Goal: Information Seeking & Learning: Find specific page/section

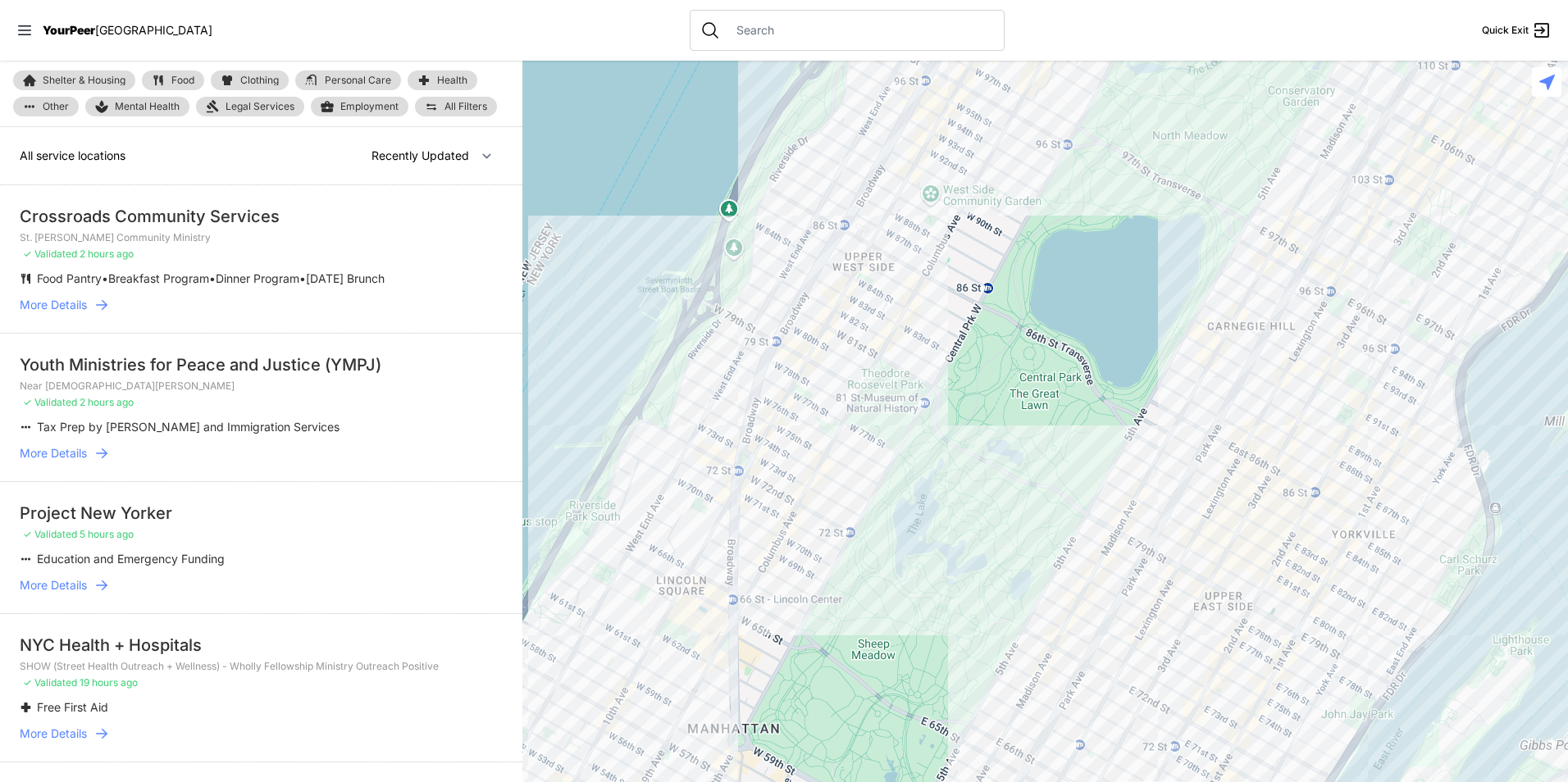
drag, startPoint x: 0, startPoint y: 0, endPoint x: 392, endPoint y: 192, distance: 436.5
click at [176, 77] on span "Food" at bounding box center [182, 80] width 23 height 10
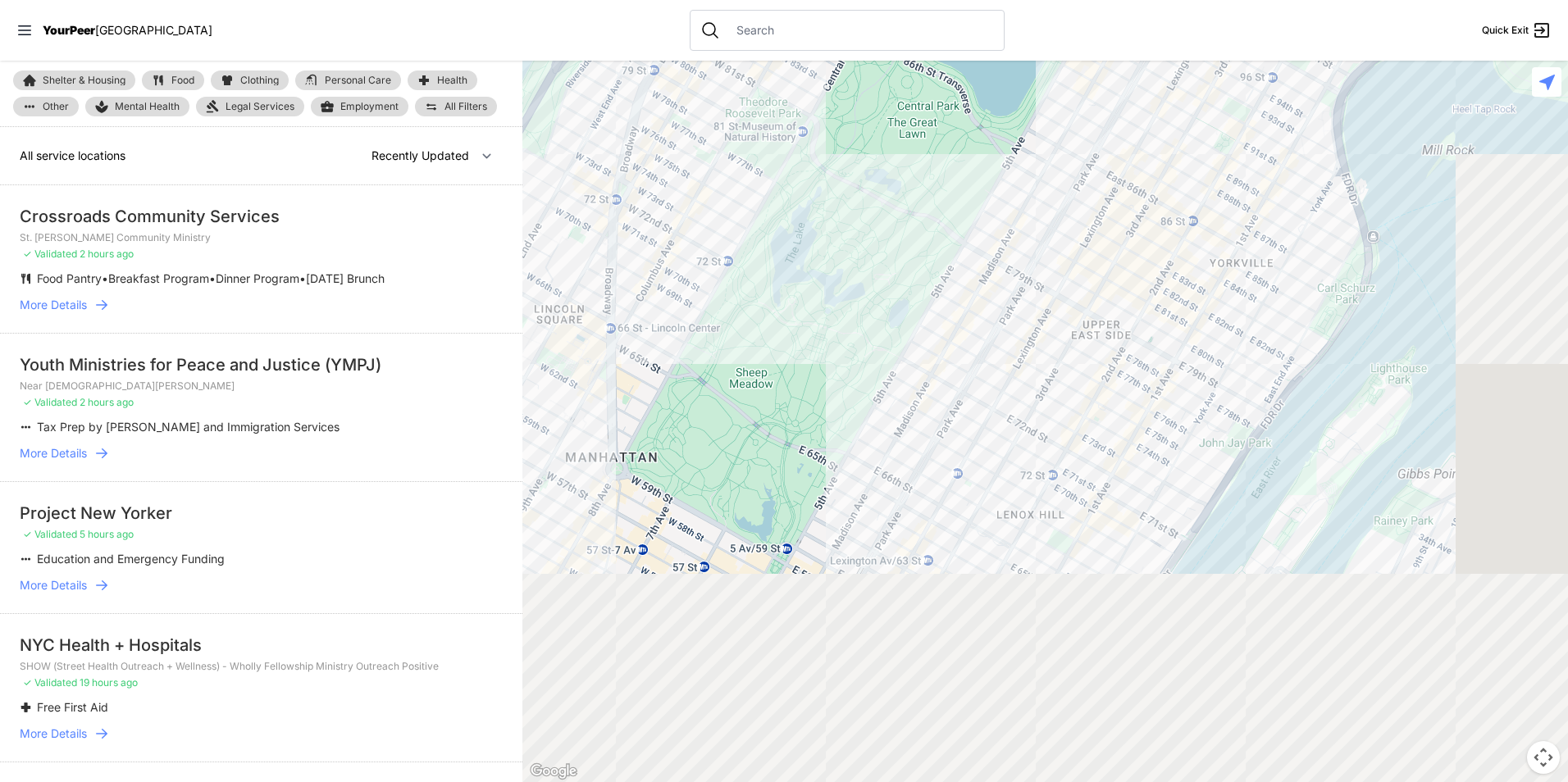
drag, startPoint x: 1036, startPoint y: 480, endPoint x: 966, endPoint y: 263, distance: 228.0
click at [911, 208] on div at bounding box center [1045, 421] width 1046 height 721
select select "recentlyUpdated"
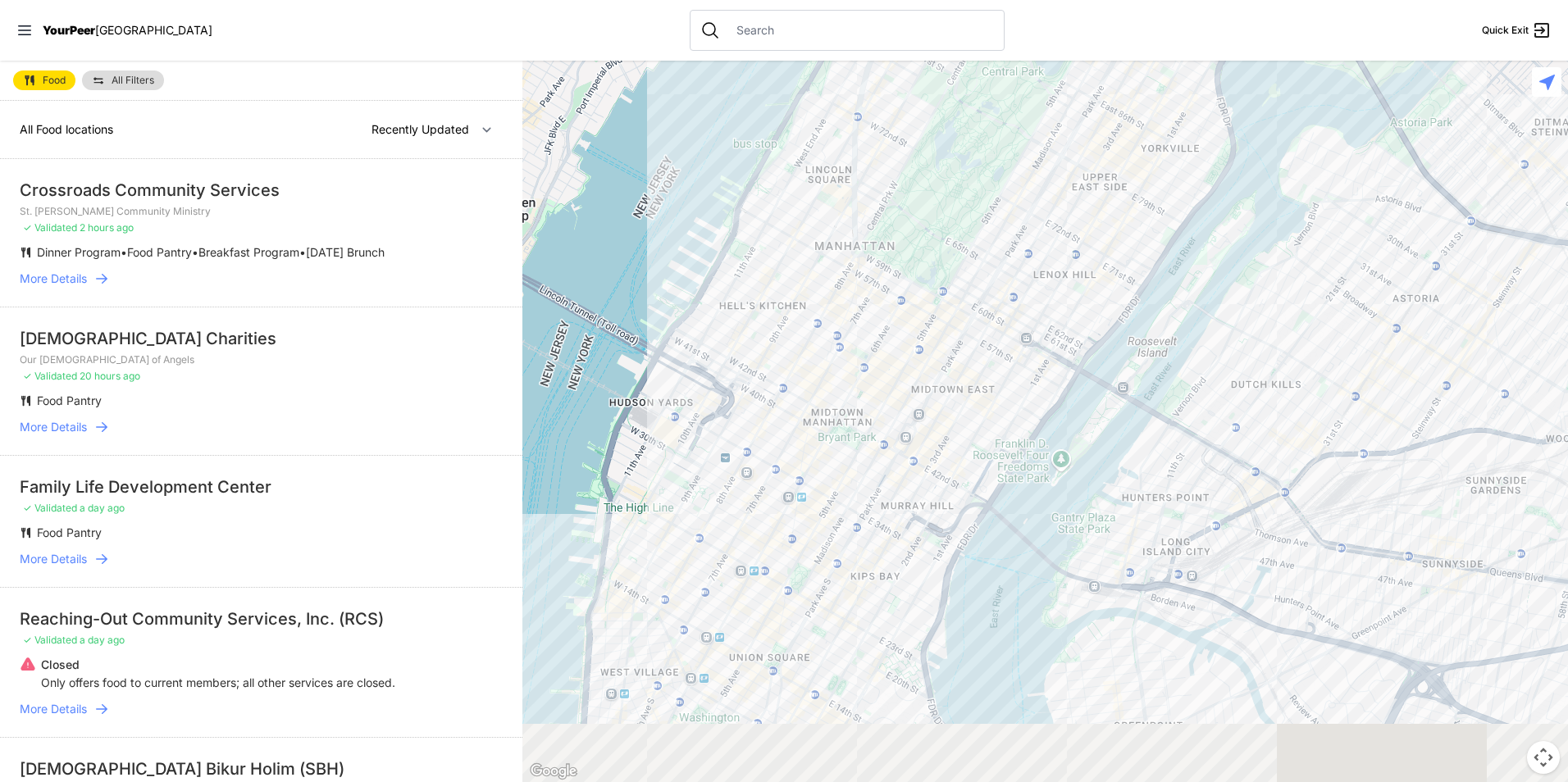
drag, startPoint x: 1020, startPoint y: 310, endPoint x: 1023, endPoint y: 183, distance: 127.0
click at [1024, 183] on div at bounding box center [1045, 421] width 1046 height 721
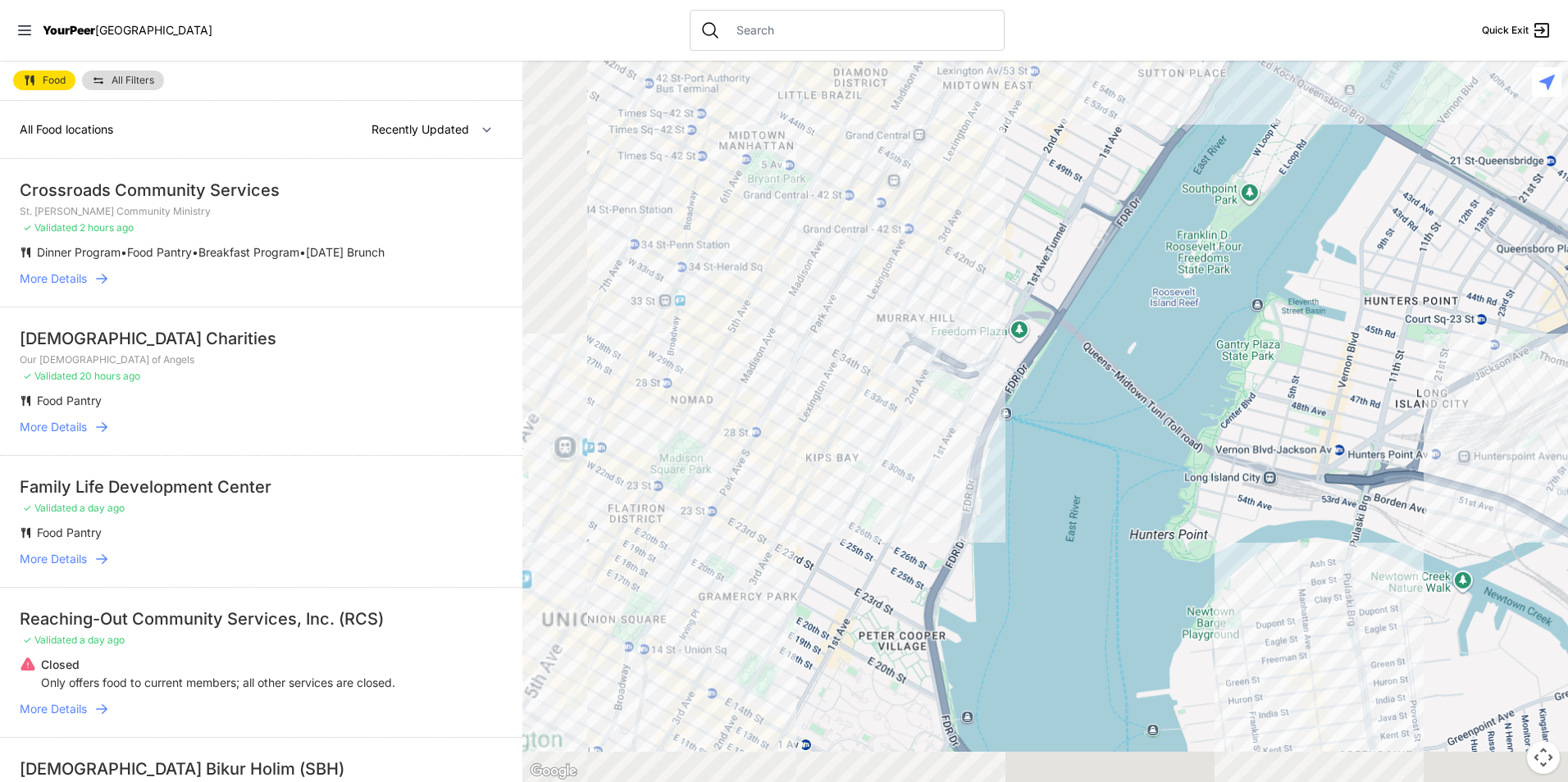
drag, startPoint x: 926, startPoint y: 233, endPoint x: 980, endPoint y: 110, distance: 134.3
click at [980, 110] on div at bounding box center [1045, 421] width 1046 height 721
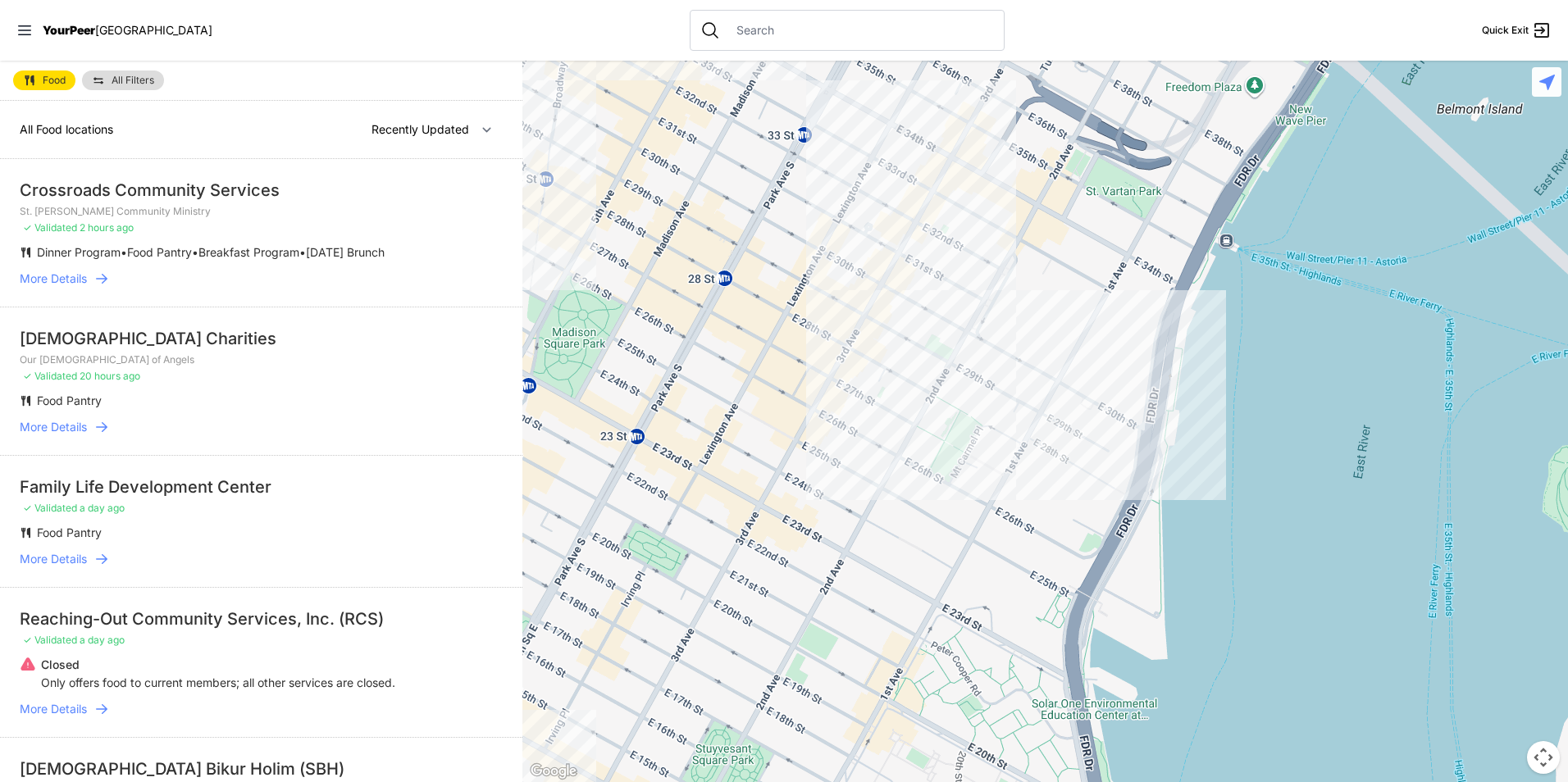
click at [124, 79] on span "All Filters" at bounding box center [133, 80] width 43 height 10
click at [114, 77] on div "Food All Filters All Food locations Nearby Recently Updated Most Services Cross…" at bounding box center [261, 421] width 522 height 721
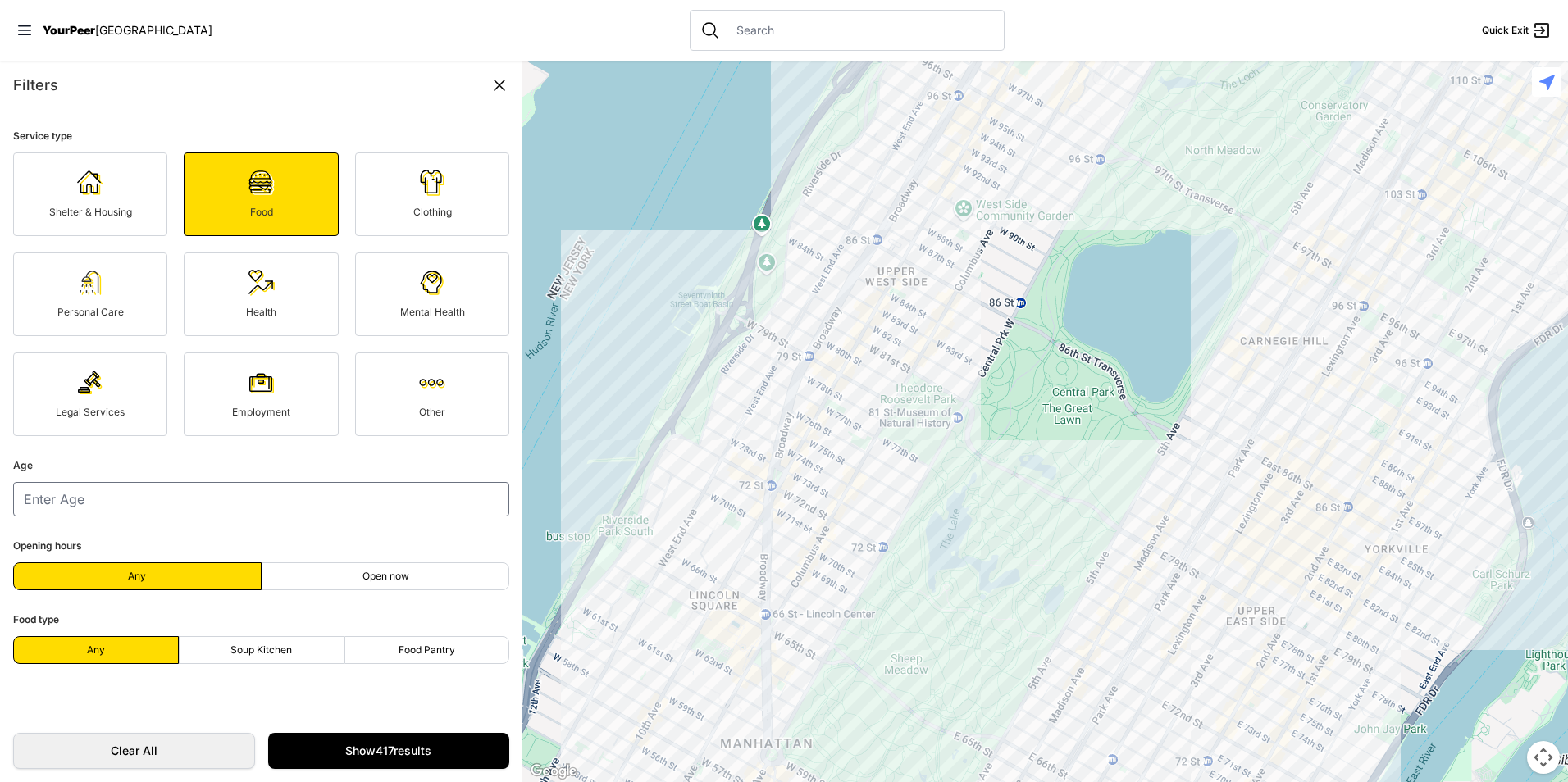
click at [302, 651] on label "Soup Kitchen" at bounding box center [261, 650] width 166 height 28
click at [262, 651] on input "Soup Kitchen" at bounding box center [261, 650] width 1 height 1
radio input "true"
select select "recentlyUpdated"
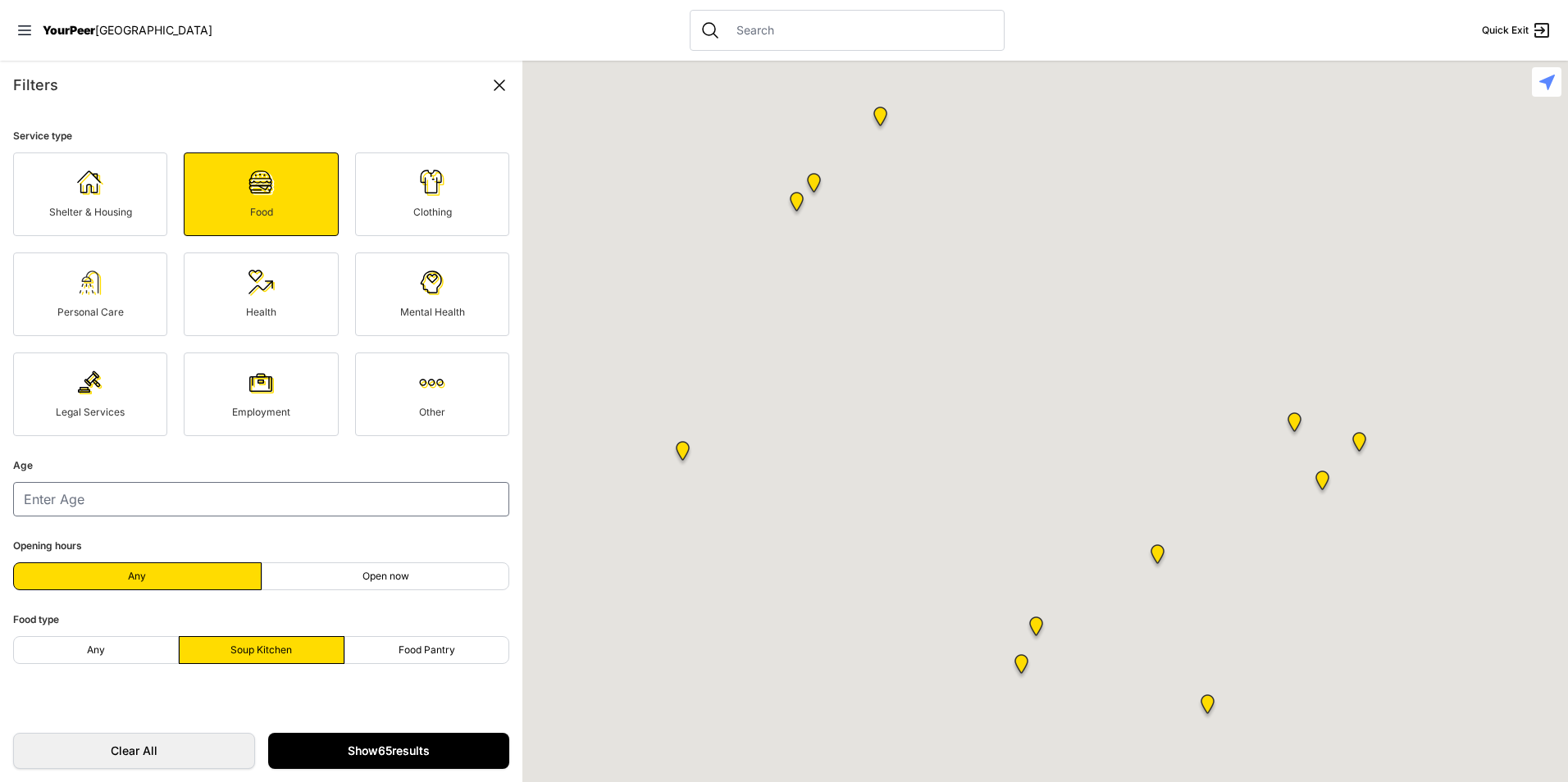
click at [370, 750] on link "Show 65 results" at bounding box center [389, 751] width 242 height 36
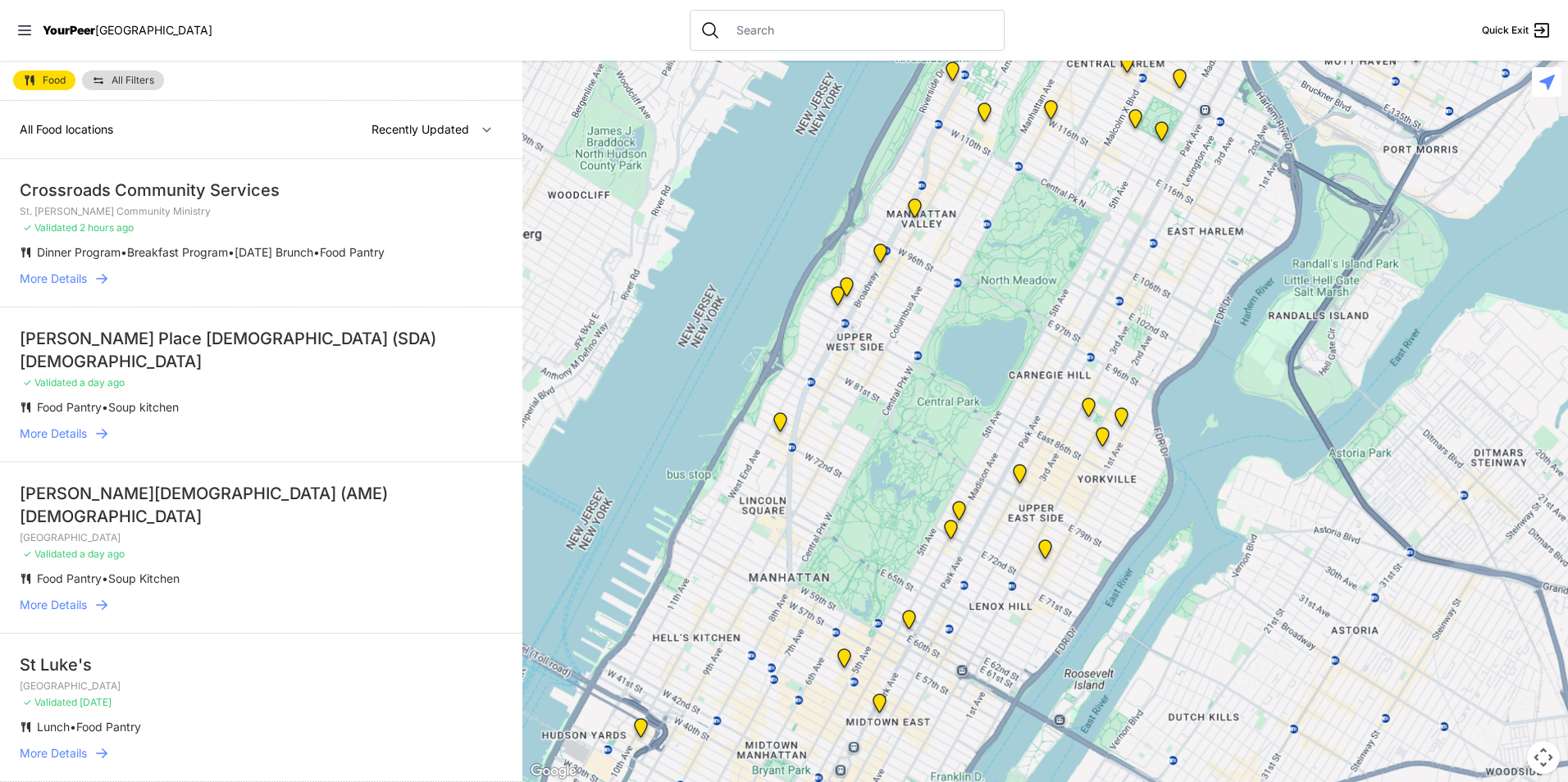
drag, startPoint x: 907, startPoint y: 618, endPoint x: 870, endPoint y: 325, distance: 295.3
click at [870, 325] on div at bounding box center [1045, 421] width 1046 height 721
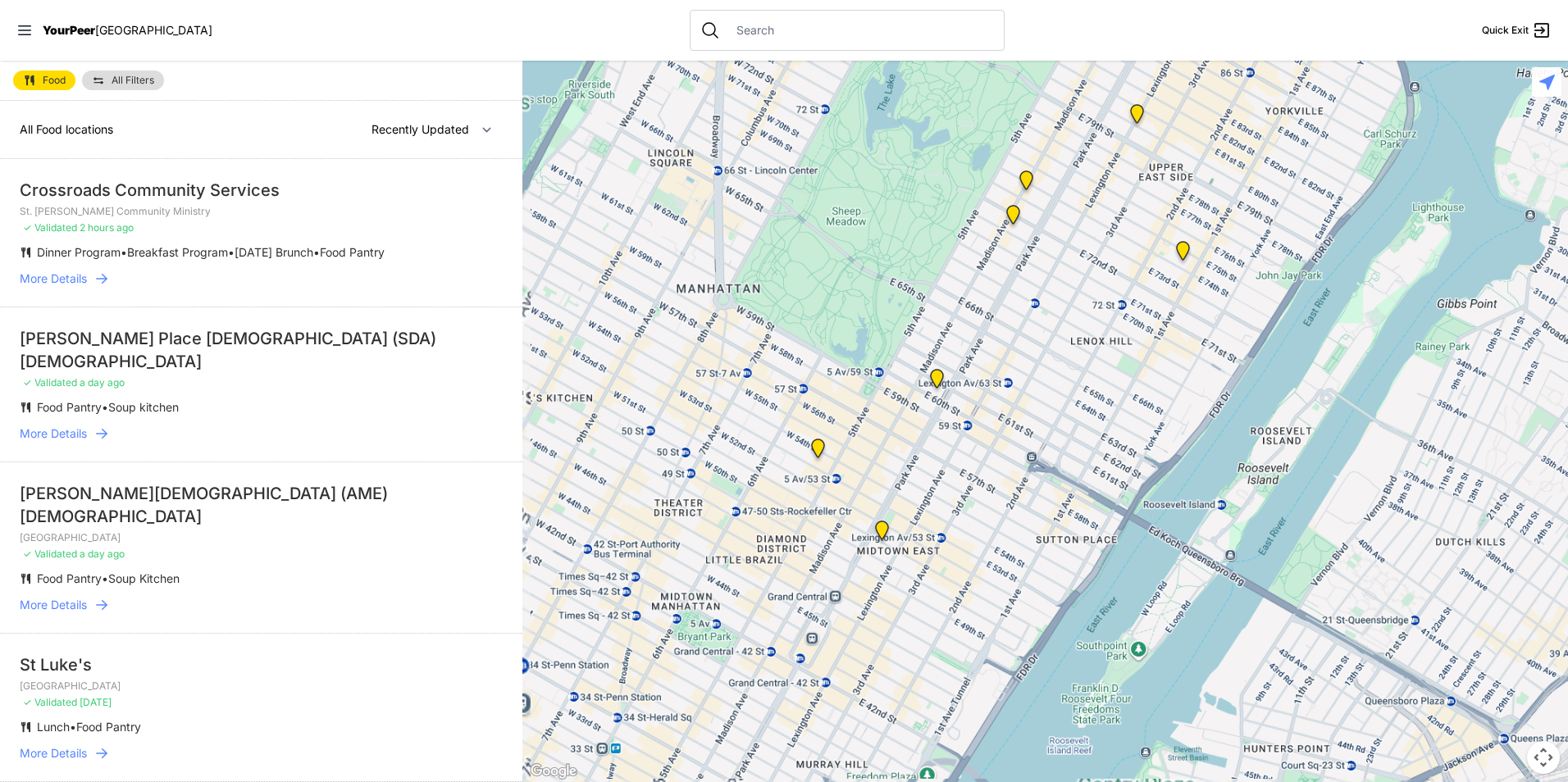
drag, startPoint x: 800, startPoint y: 572, endPoint x: 905, endPoint y: 259, distance: 330.1
click at [899, 229] on div at bounding box center [1045, 421] width 1046 height 721
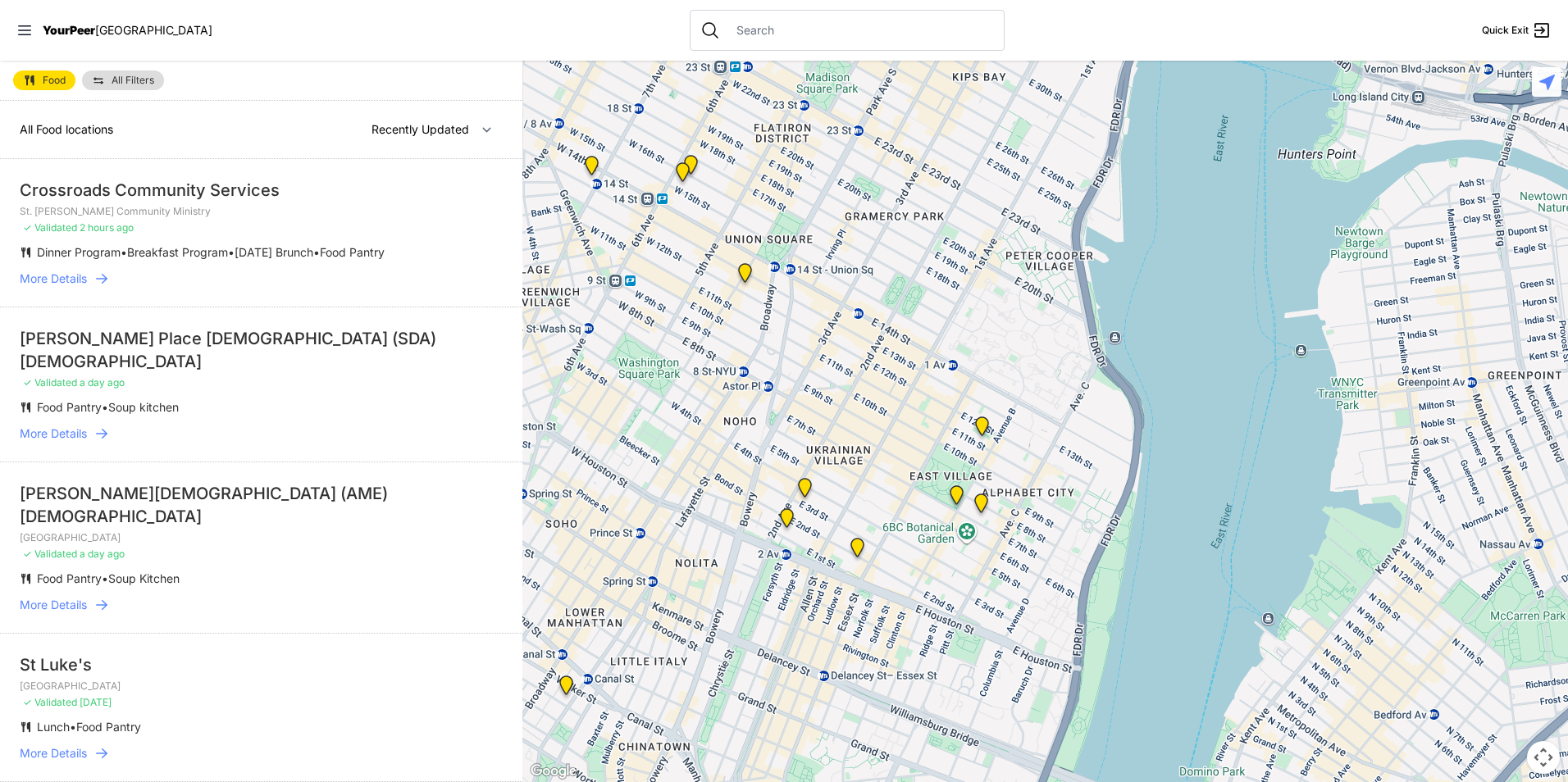
drag, startPoint x: 940, startPoint y: 287, endPoint x: 882, endPoint y: 456, distance: 178.7
click at [883, 456] on div at bounding box center [1045, 421] width 1046 height 721
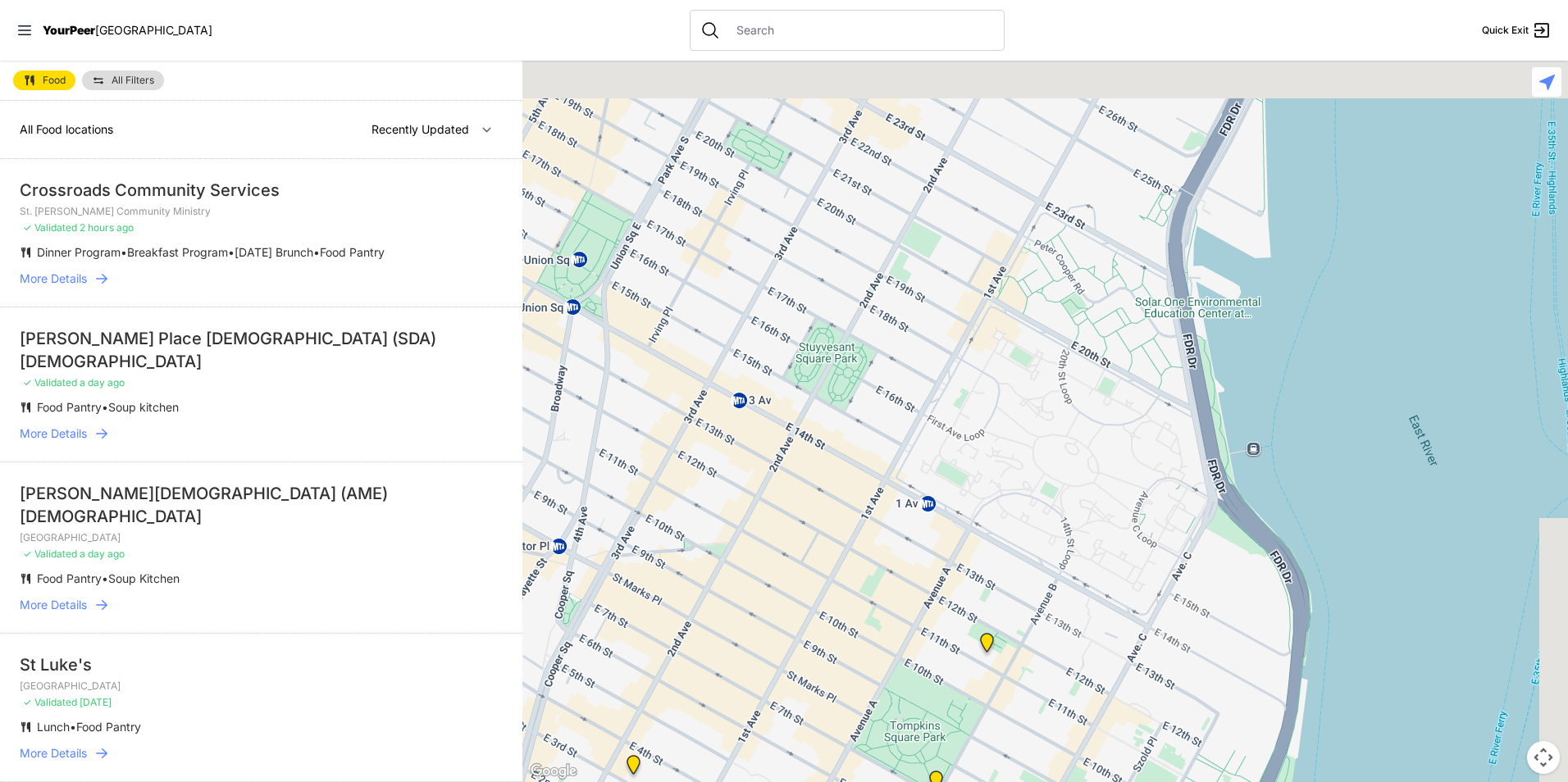
drag, startPoint x: 954, startPoint y: 340, endPoint x: 895, endPoint y: 490, distance: 161.2
click at [896, 490] on div at bounding box center [1045, 421] width 1046 height 721
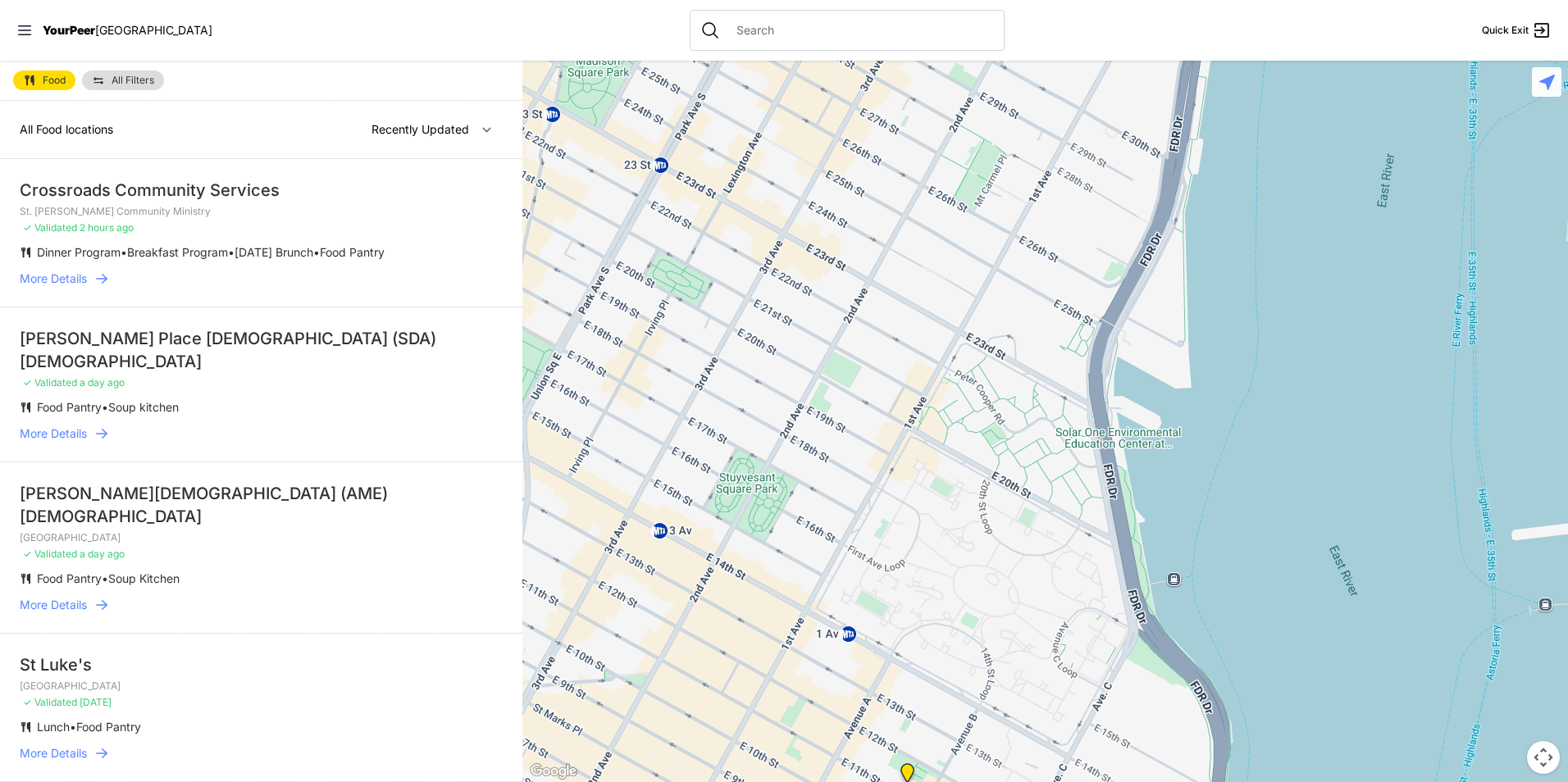
drag, startPoint x: 943, startPoint y: 435, endPoint x: 889, endPoint y: 526, distance: 105.8
click at [891, 526] on div at bounding box center [1045, 421] width 1046 height 721
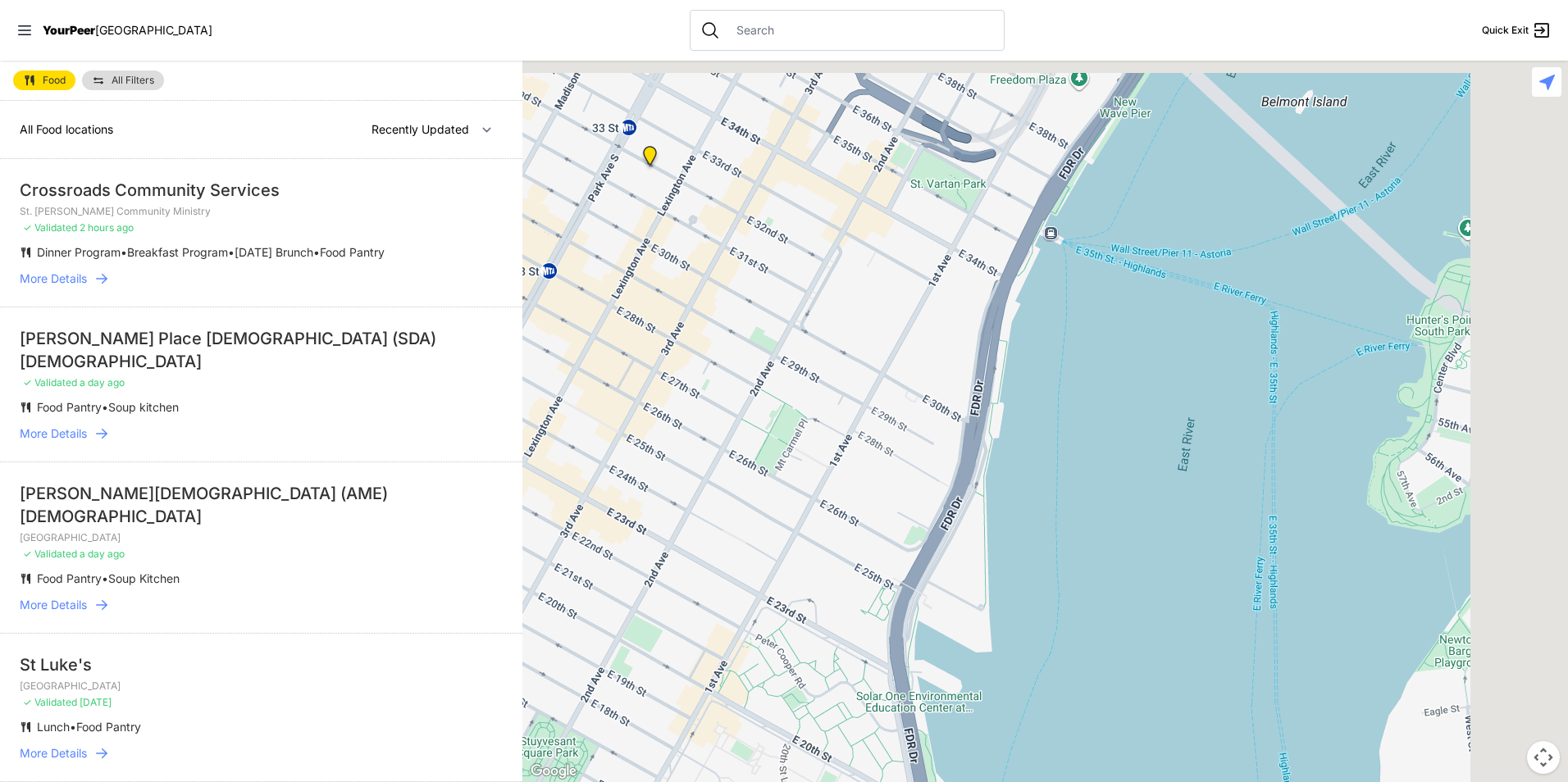
drag, startPoint x: 1035, startPoint y: 375, endPoint x: 729, endPoint y: 795, distance: 519.6
click at [729, 781] on html "View map Close panel YourPeer [GEOGRAPHIC_DATA] Quick Exit Single Adult Familie…" at bounding box center [784, 391] width 1568 height 782
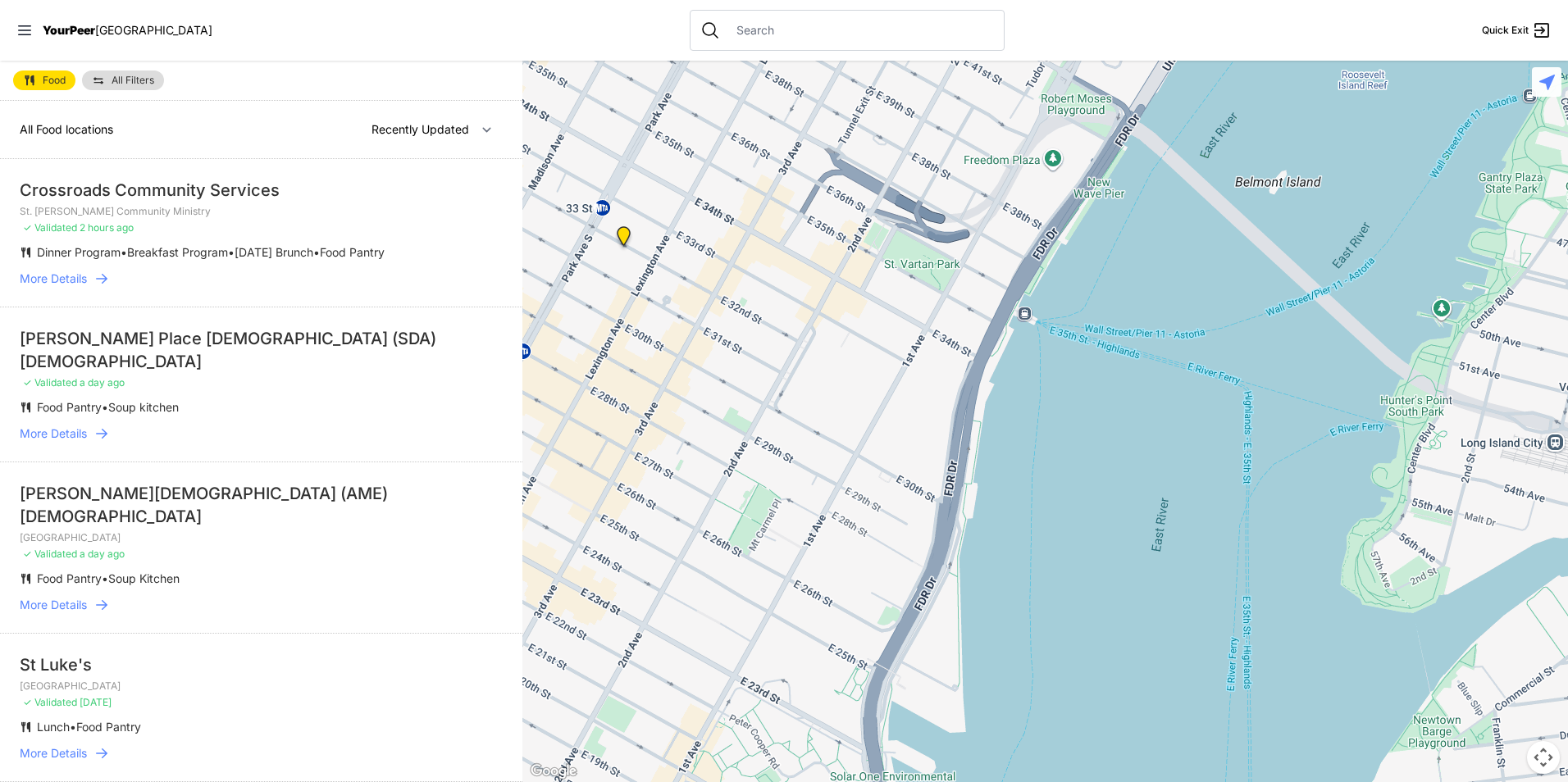
drag, startPoint x: 776, startPoint y: 688, endPoint x: 831, endPoint y: 707, distance: 58.2
click at [831, 707] on div at bounding box center [1045, 421] width 1046 height 721
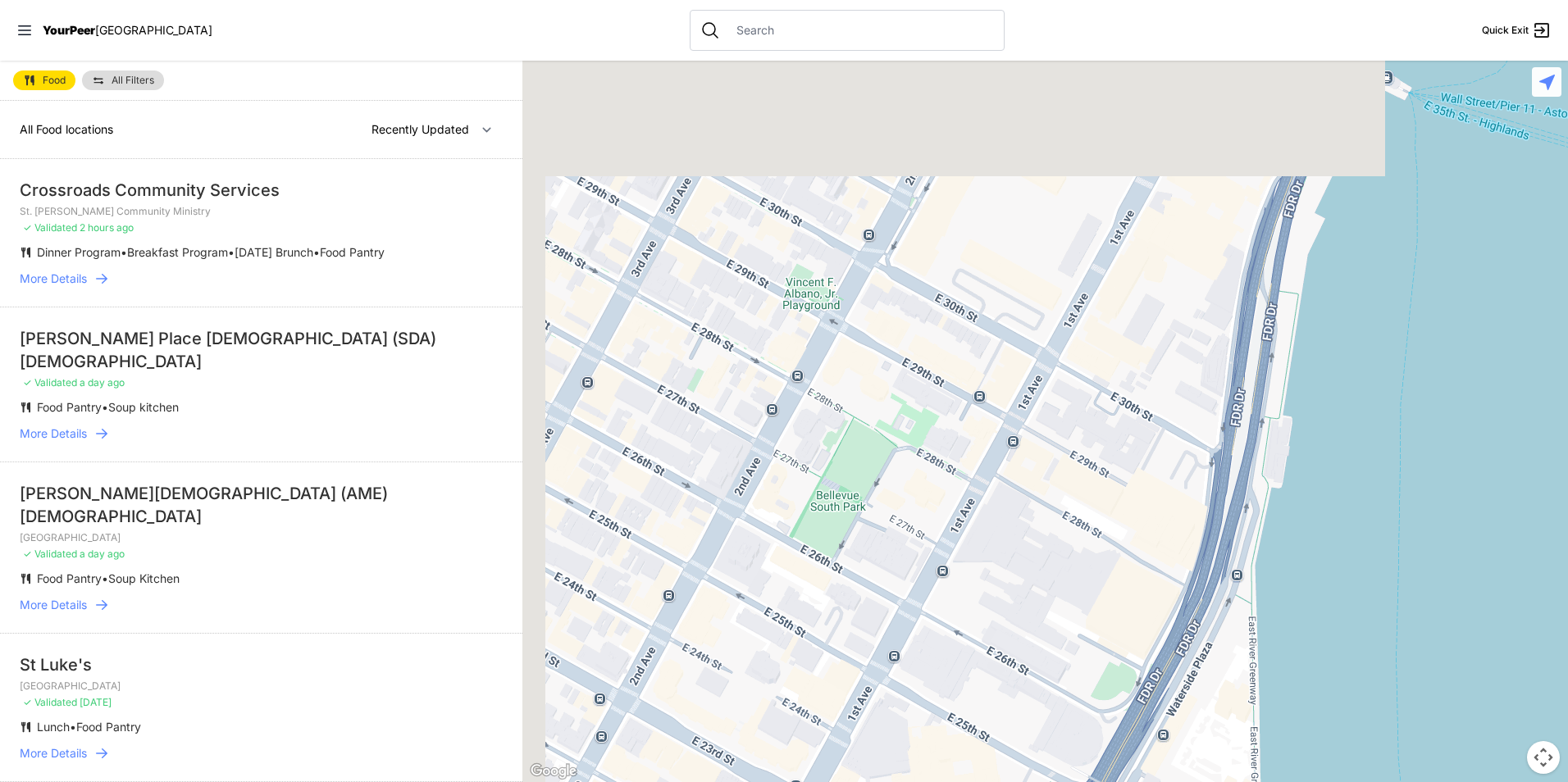
drag, startPoint x: 731, startPoint y: 516, endPoint x: 923, endPoint y: 673, distance: 248.0
click at [921, 675] on div at bounding box center [1045, 421] width 1046 height 721
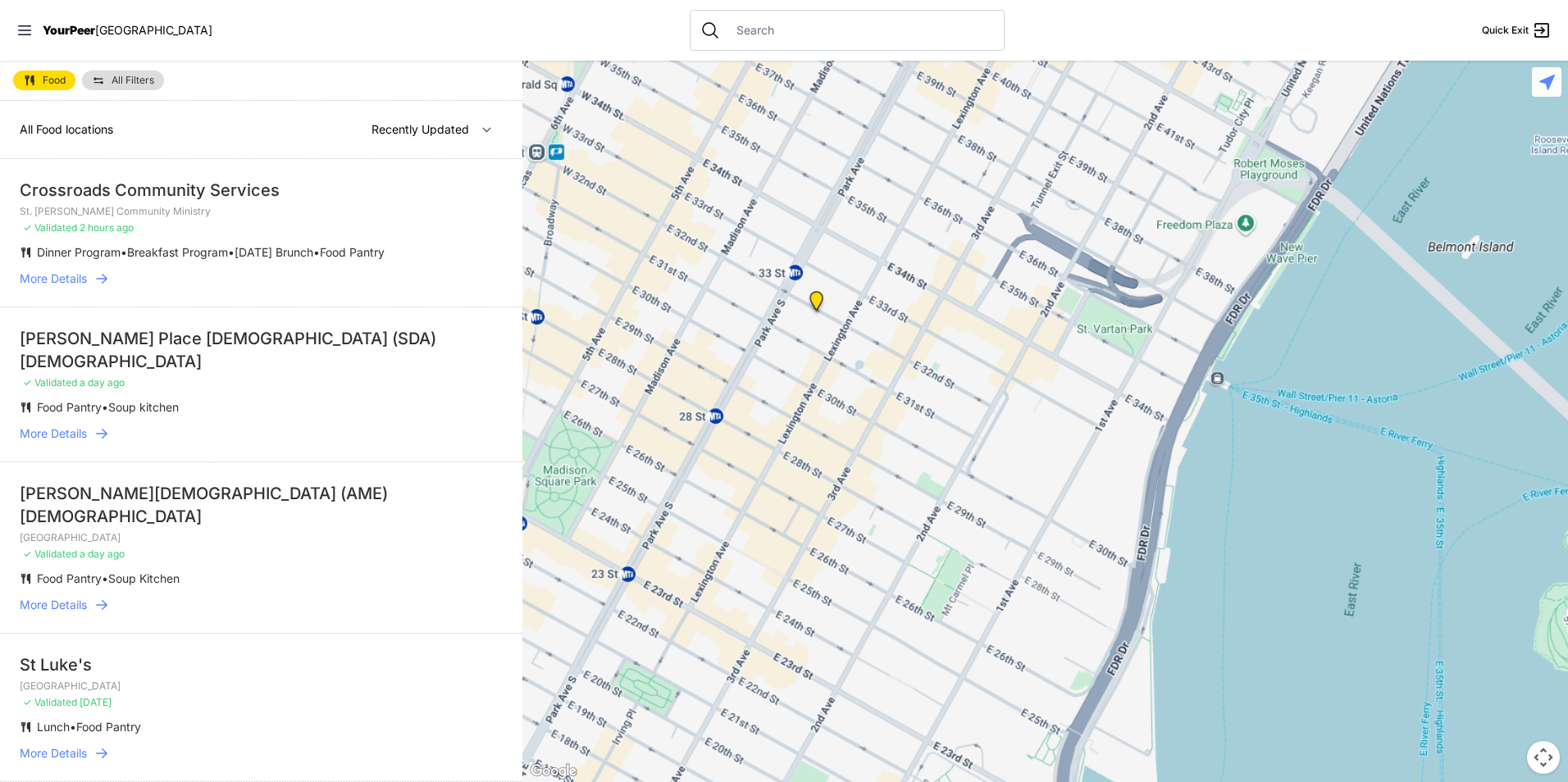
drag, startPoint x: 867, startPoint y: 603, endPoint x: 905, endPoint y: 617, distance: 40.5
click at [905, 617] on div at bounding box center [1045, 421] width 1046 height 721
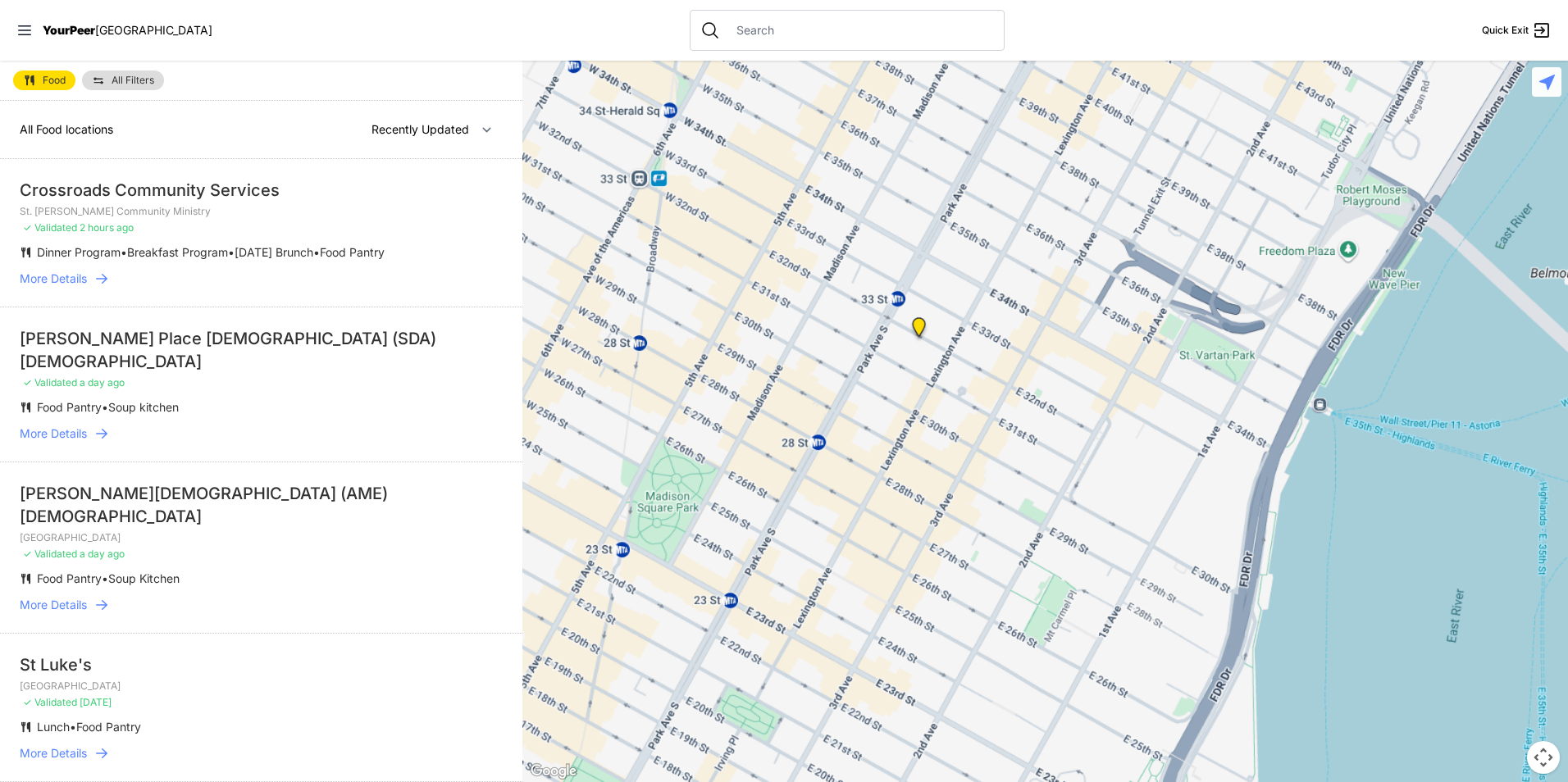
drag, startPoint x: 873, startPoint y: 610, endPoint x: 997, endPoint y: 637, distance: 126.9
click at [994, 638] on div at bounding box center [1045, 421] width 1046 height 721
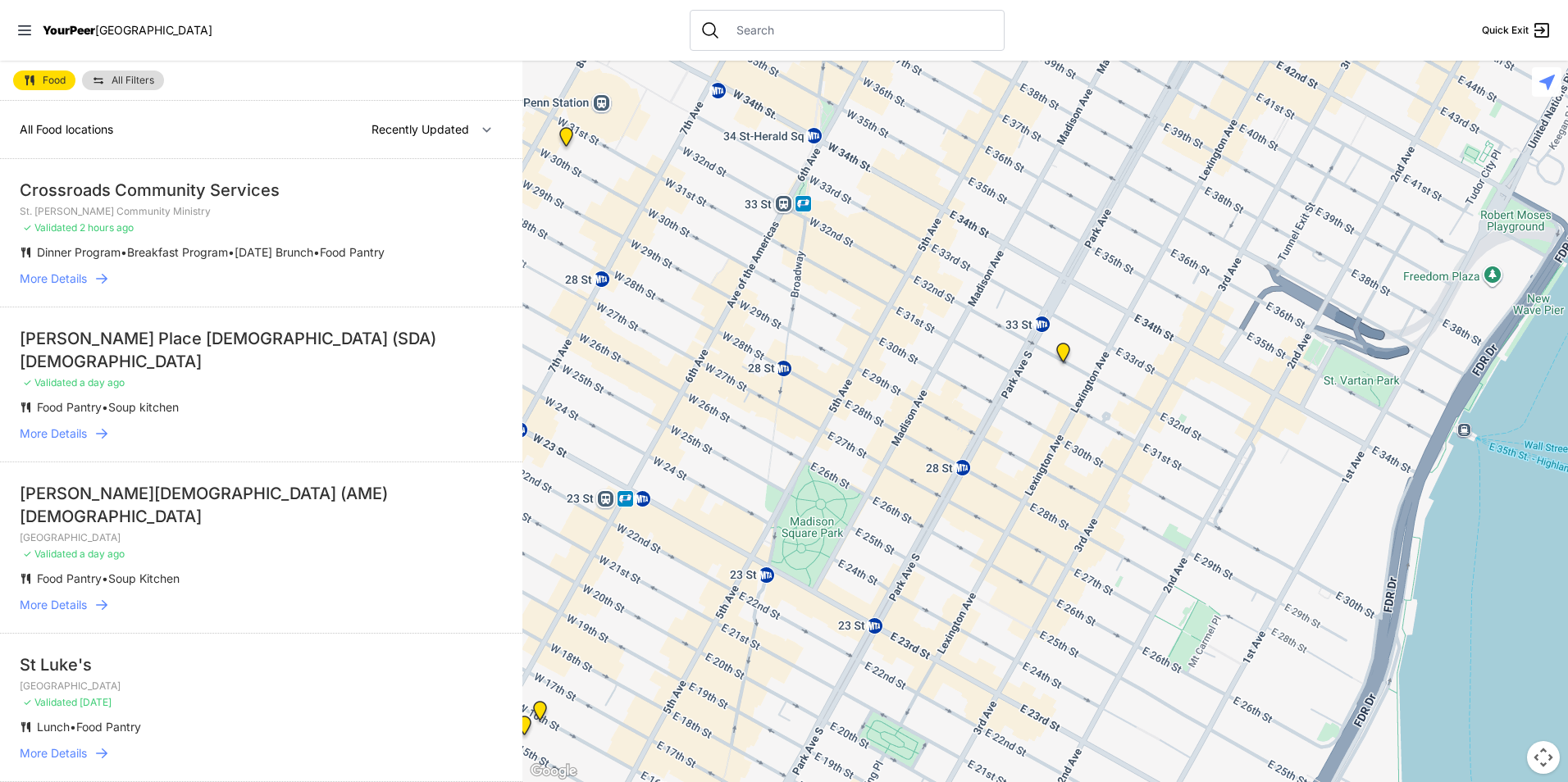
drag, startPoint x: 959, startPoint y: 634, endPoint x: 1117, endPoint y: 659, distance: 160.0
click at [1115, 660] on div at bounding box center [1045, 421] width 1046 height 721
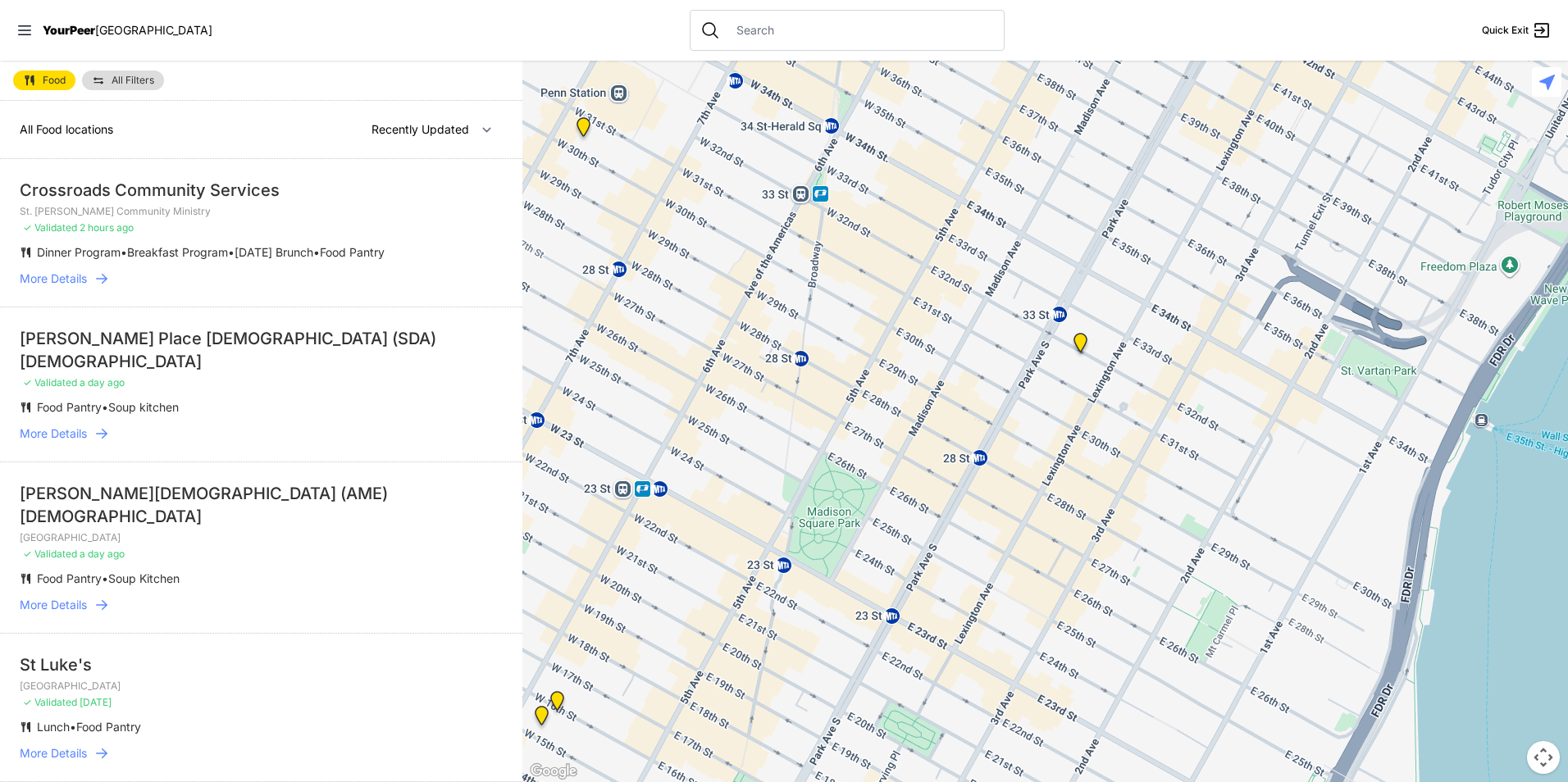
click at [1079, 348] on img "Mainchance Adult Drop-in Center" at bounding box center [1081, 346] width 34 height 39
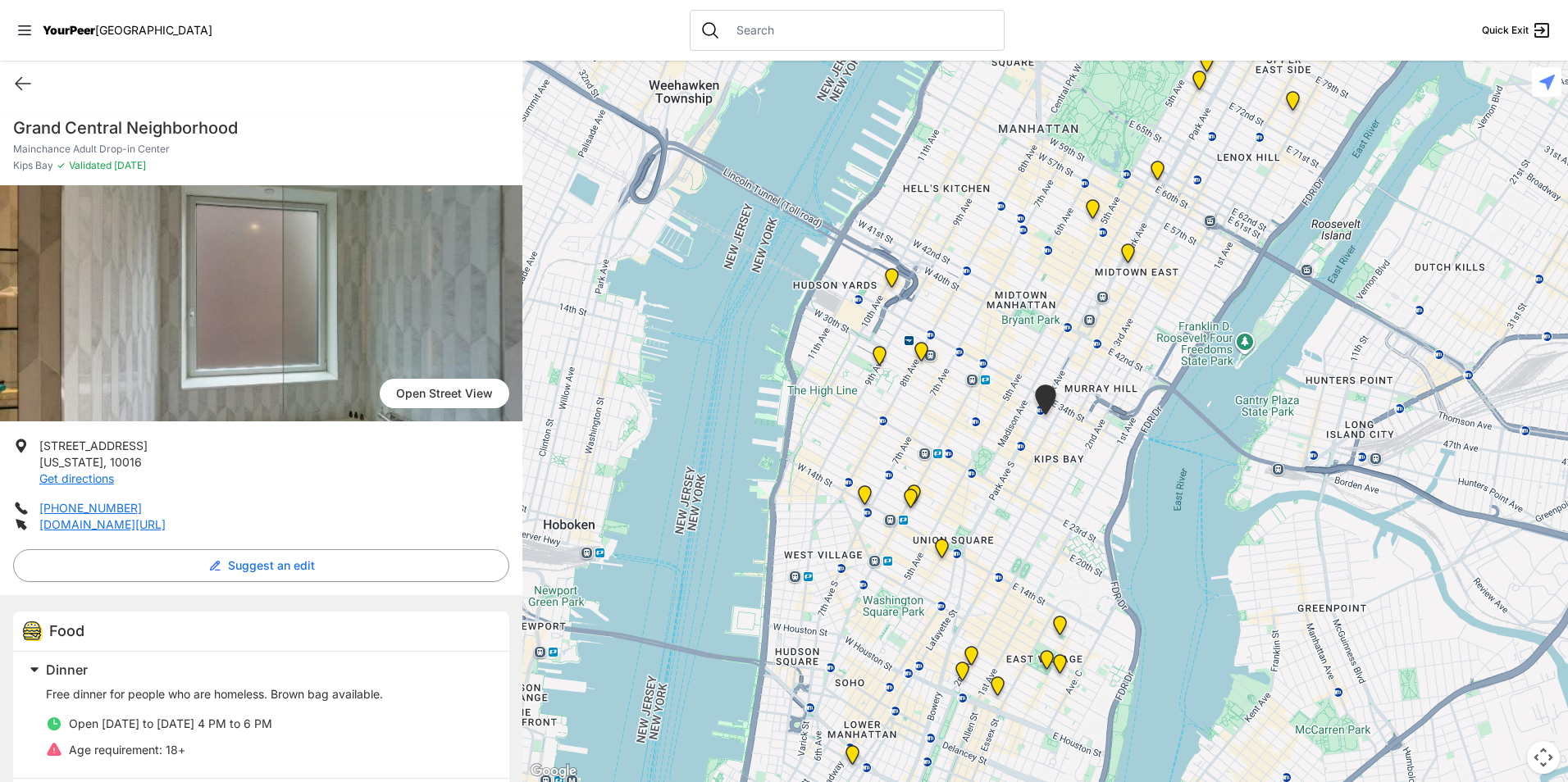
click at [222, 120] on h1 "Grand Central Neighborhood" at bounding box center [261, 127] width 496 height 23
copy h1 "Grand Central Neighborhood"
click at [161, 472] on li "[STREET_ADDRESS][US_STATE] Get directions" at bounding box center [261, 462] width 496 height 50
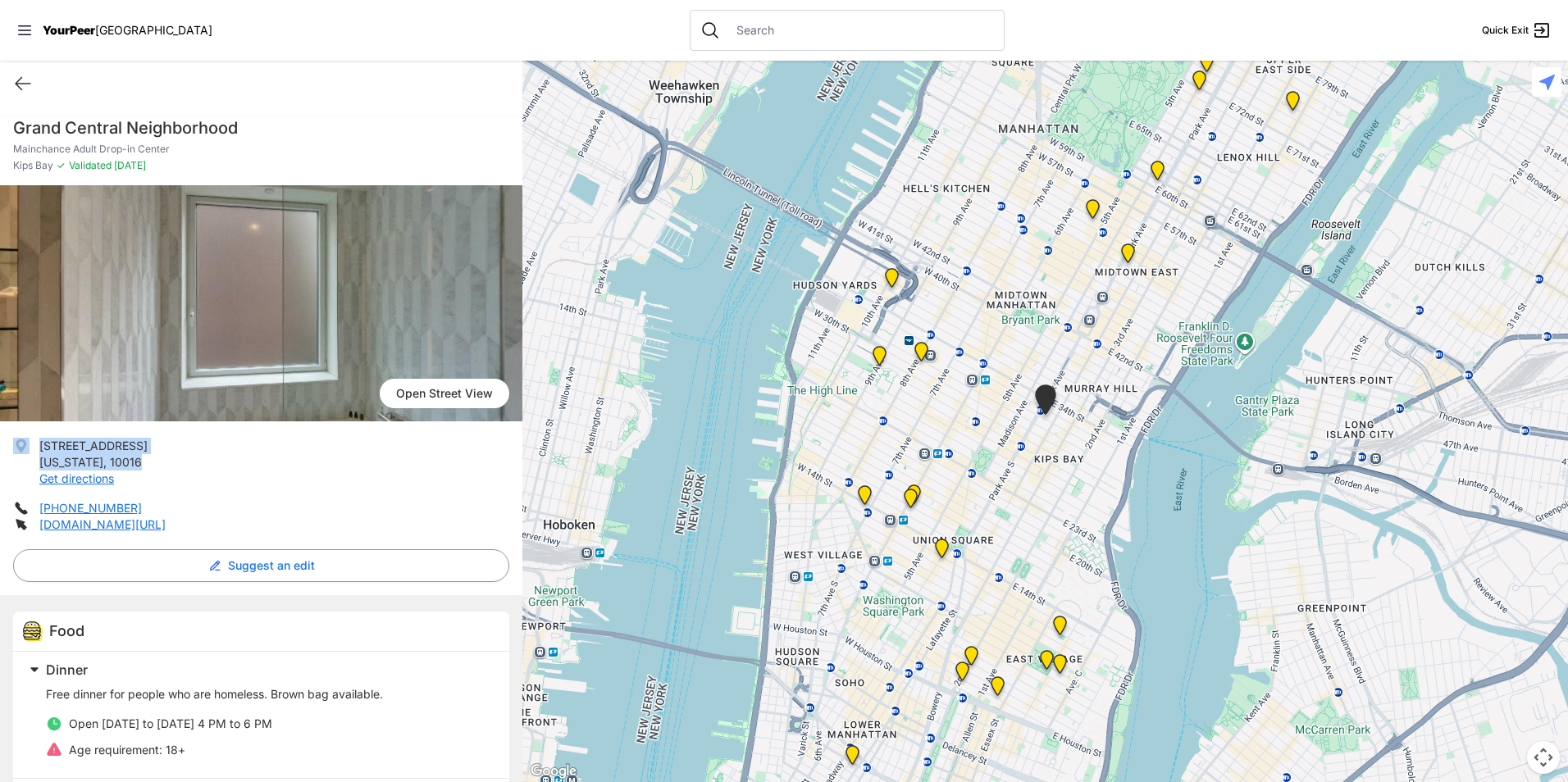
drag, startPoint x: 152, startPoint y: 470, endPoint x: 33, endPoint y: 448, distance: 121.0
click at [33, 448] on li "[STREET_ADDRESS][US_STATE] Get directions" at bounding box center [261, 462] width 496 height 50
drag, startPoint x: 33, startPoint y: 448, endPoint x: 61, endPoint y: 443, distance: 28.4
copy li "[STREET_ADDRESS][US_STATE]"
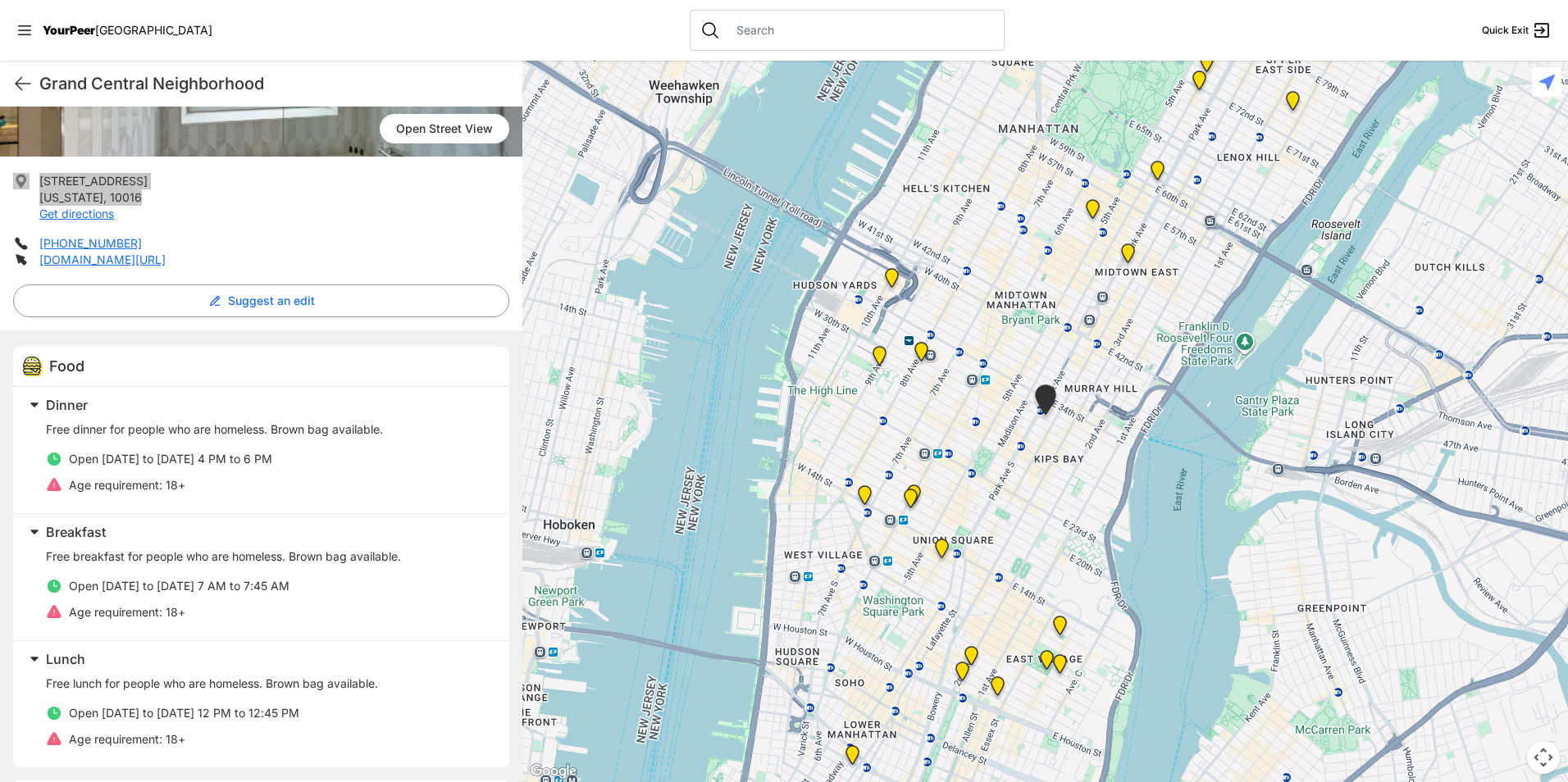
scroll to position [328, 0]
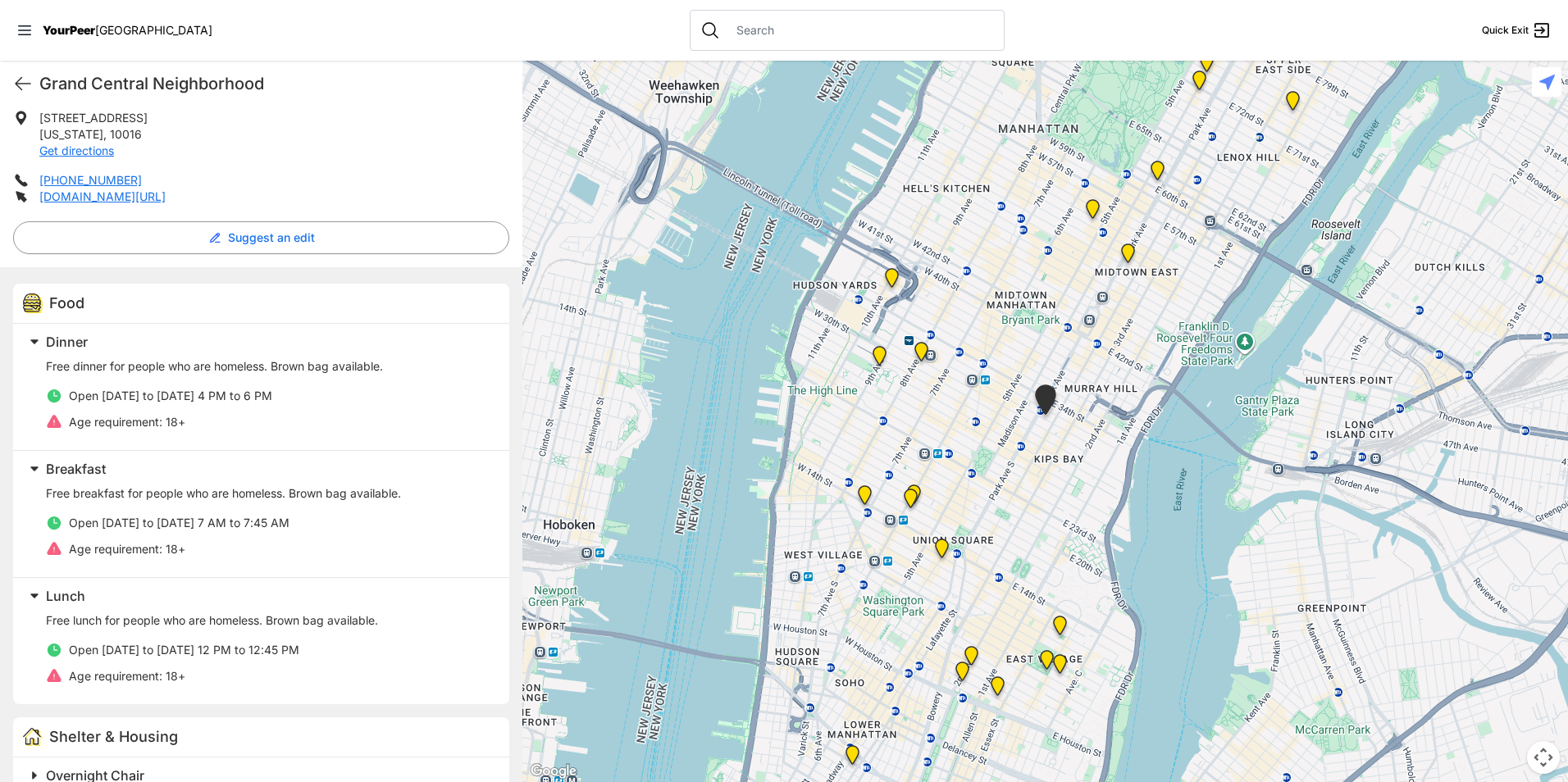
click at [181, 297] on div "Food" at bounding box center [261, 303] width 496 height 40
click at [61, 350] on h2 "Dinner" at bounding box center [268, 341] width 443 height 20
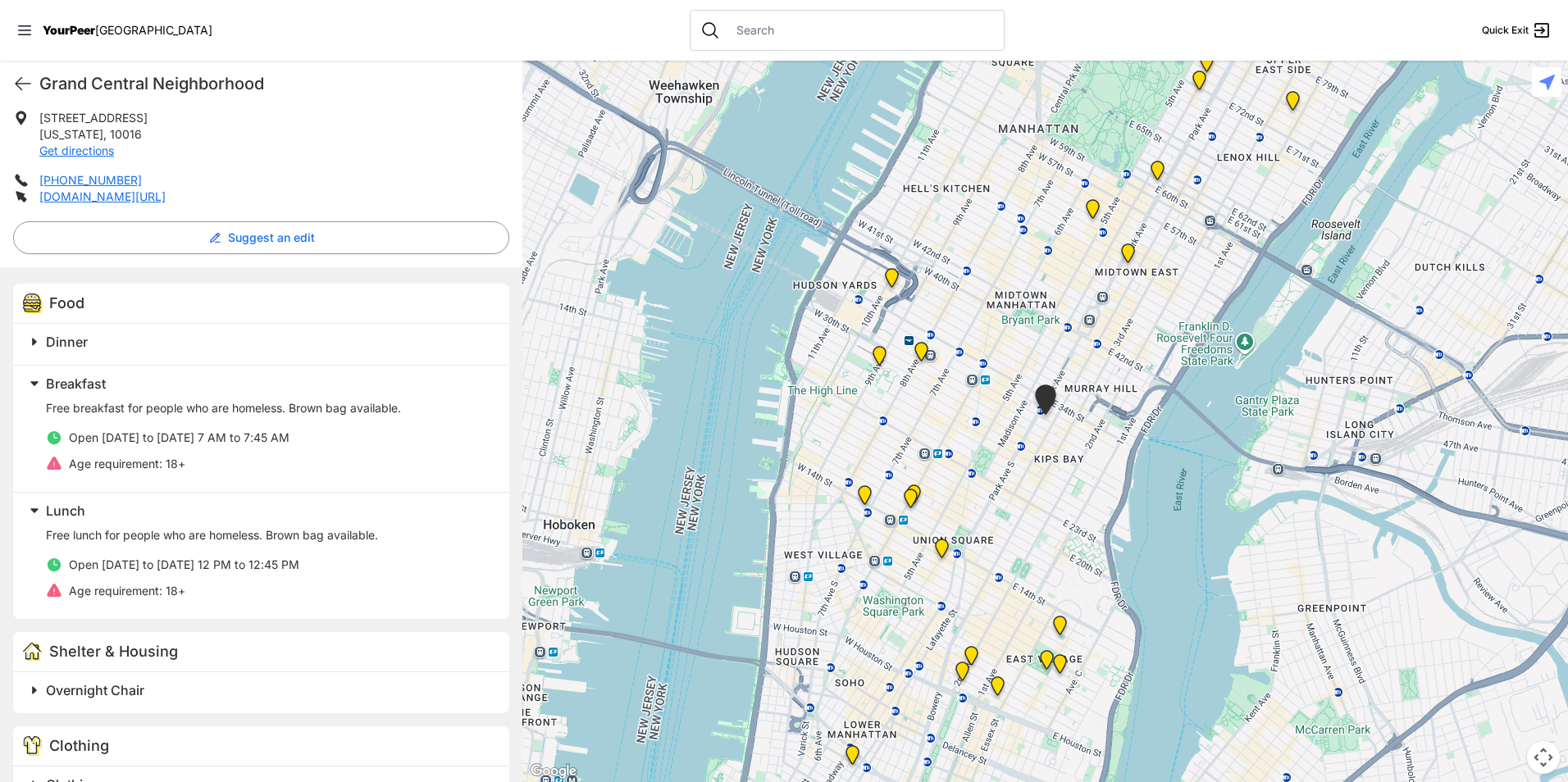
click at [58, 388] on span "Breakfast" at bounding box center [76, 384] width 60 height 17
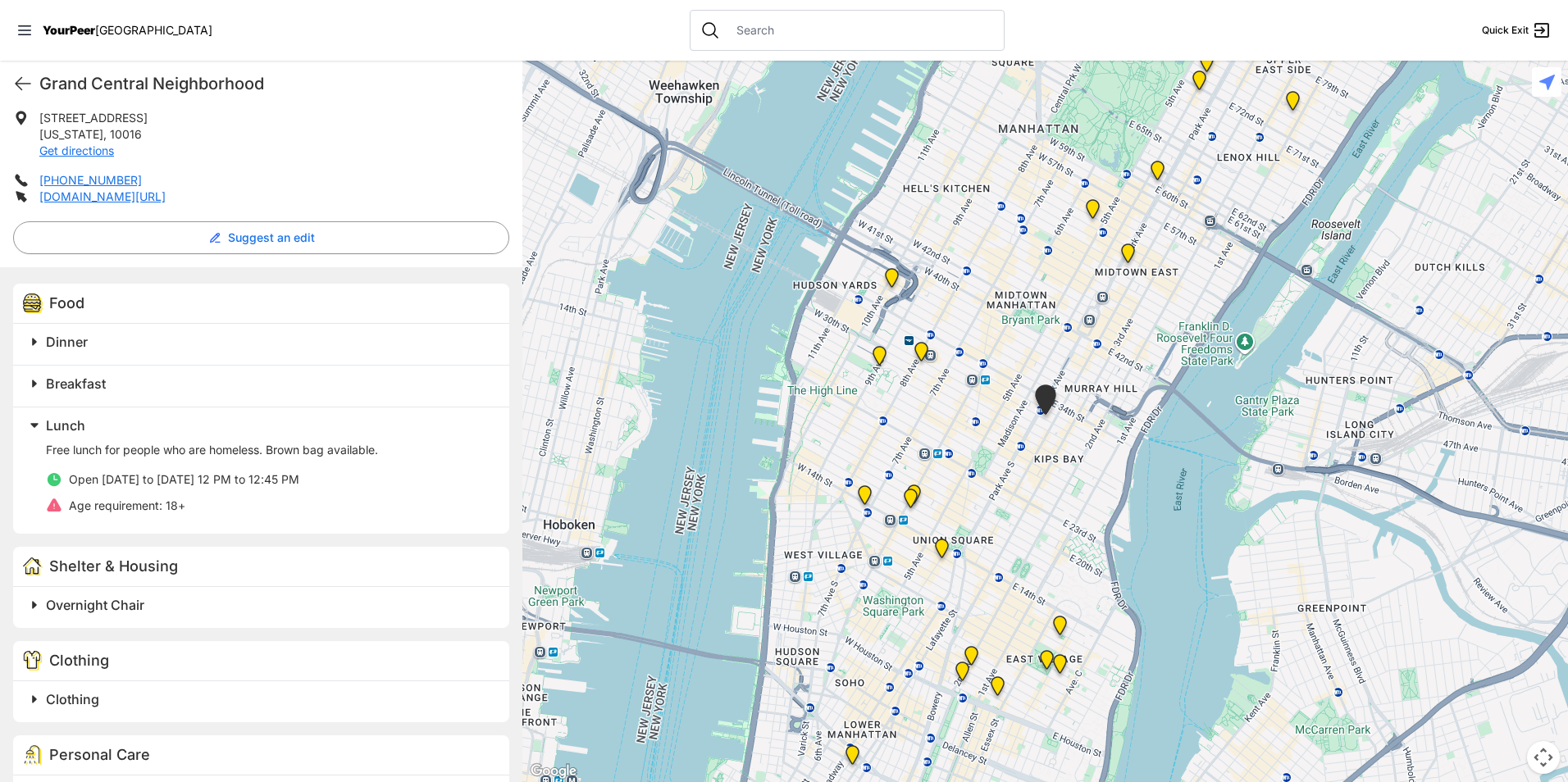
click at [77, 435] on h2 "Lunch" at bounding box center [268, 425] width 443 height 20
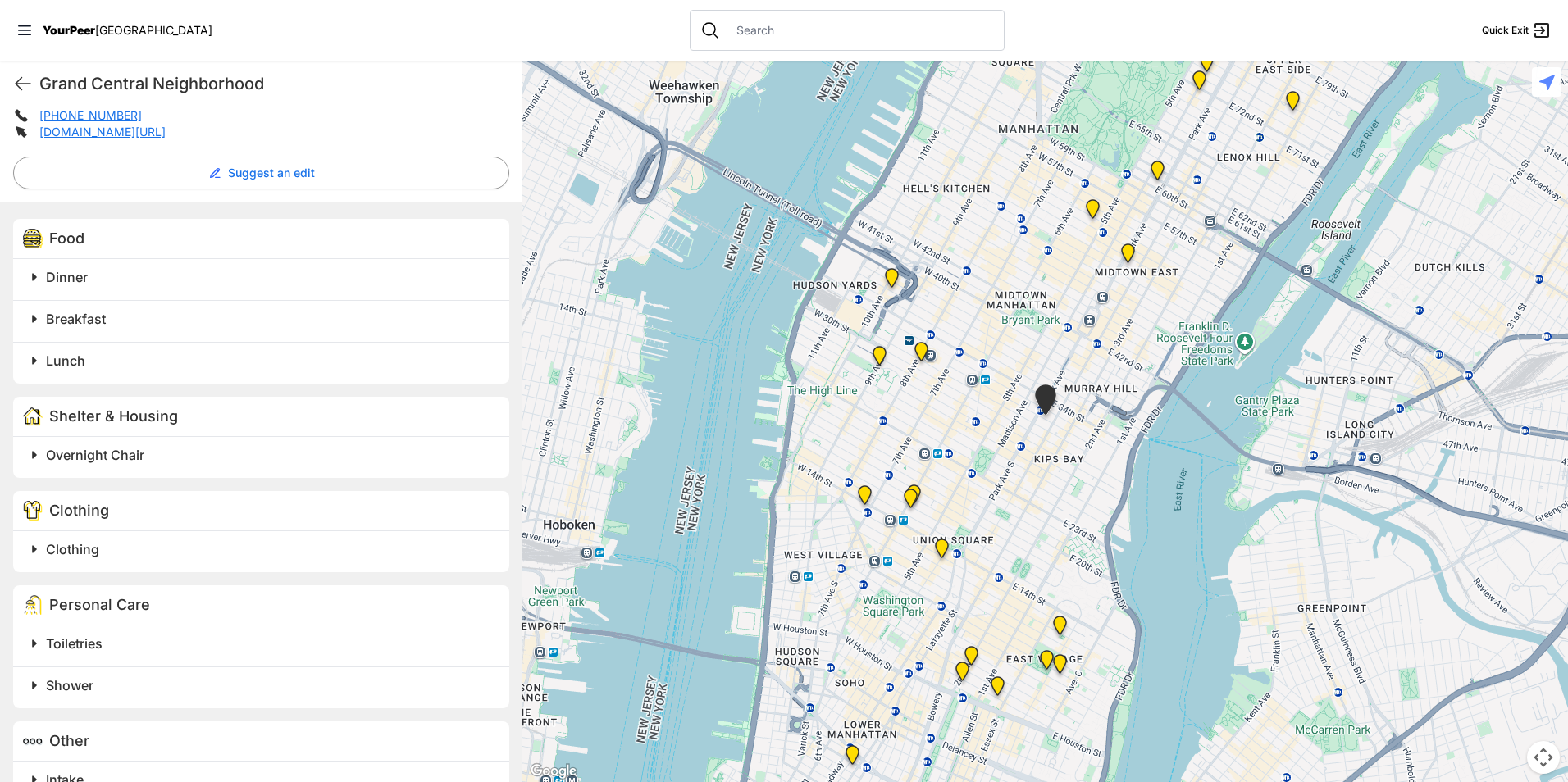
scroll to position [471, 0]
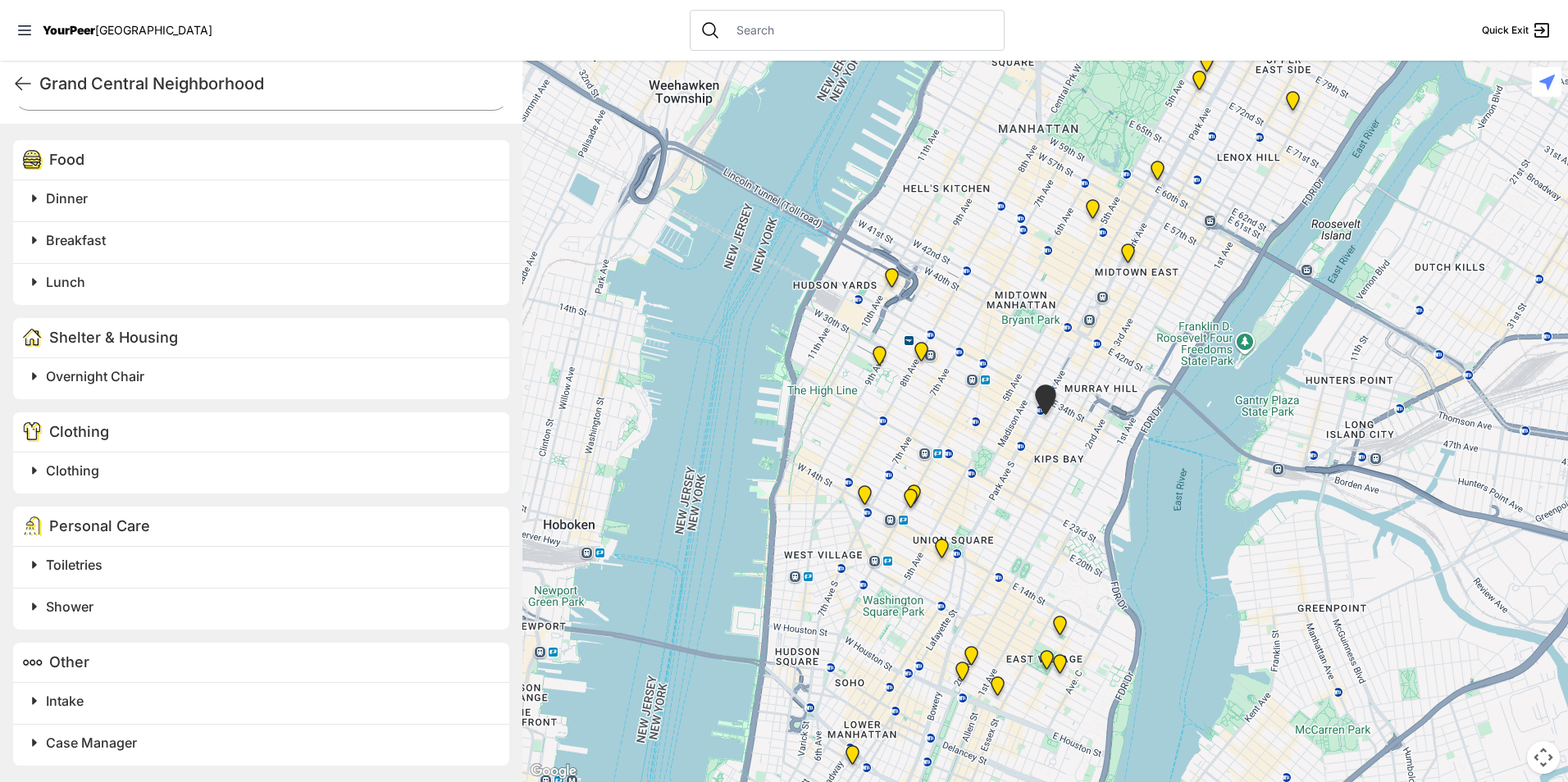
click at [90, 473] on span "Clothing" at bounding box center [72, 471] width 53 height 17
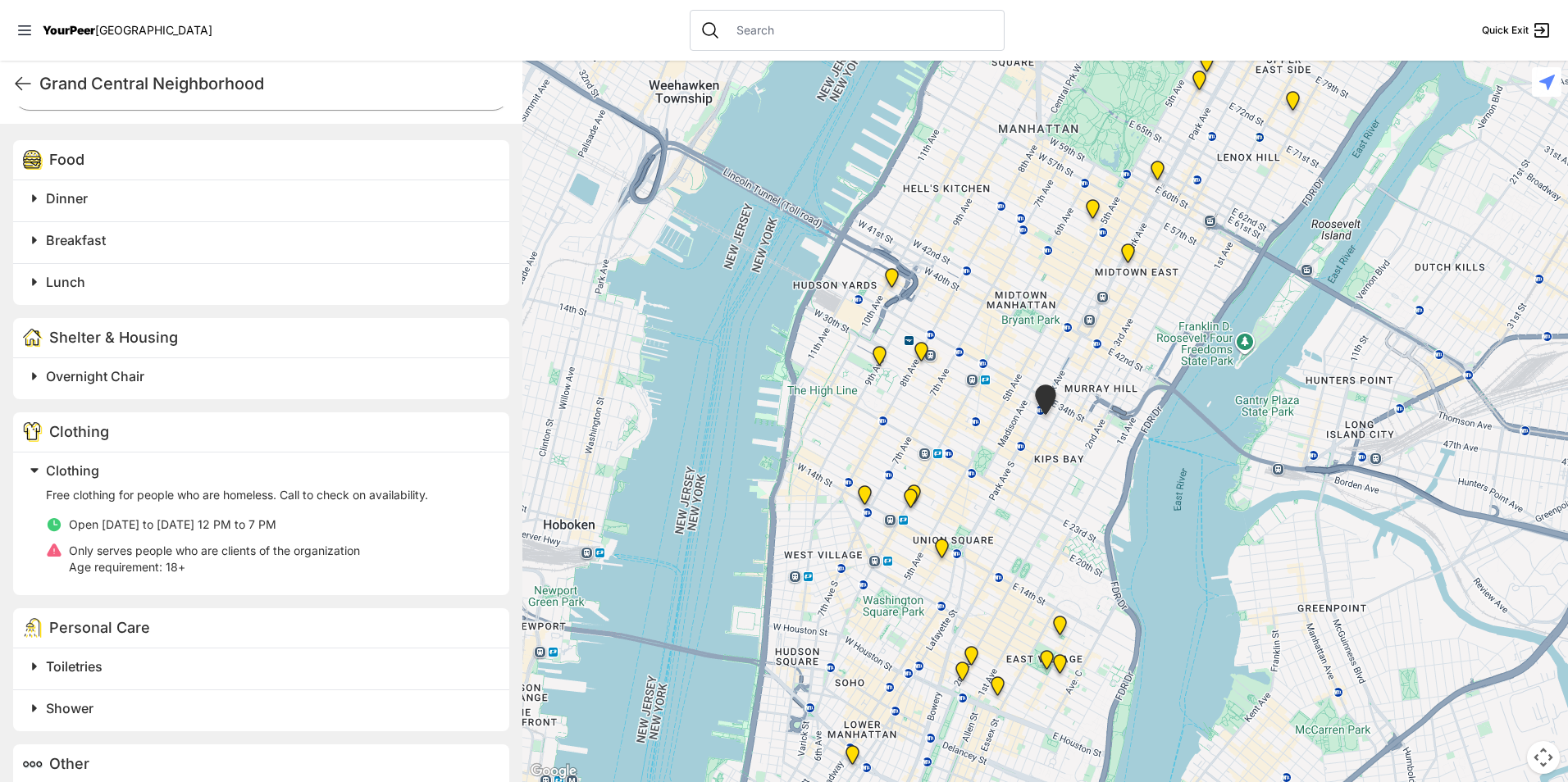
drag, startPoint x: 96, startPoint y: 643, endPoint x: 72, endPoint y: 661, distance: 30.0
click at [72, 661] on div "Personal Care Toiletries Shower" at bounding box center [261, 669] width 496 height 123
click at [65, 662] on span "Toiletries" at bounding box center [74, 667] width 56 height 17
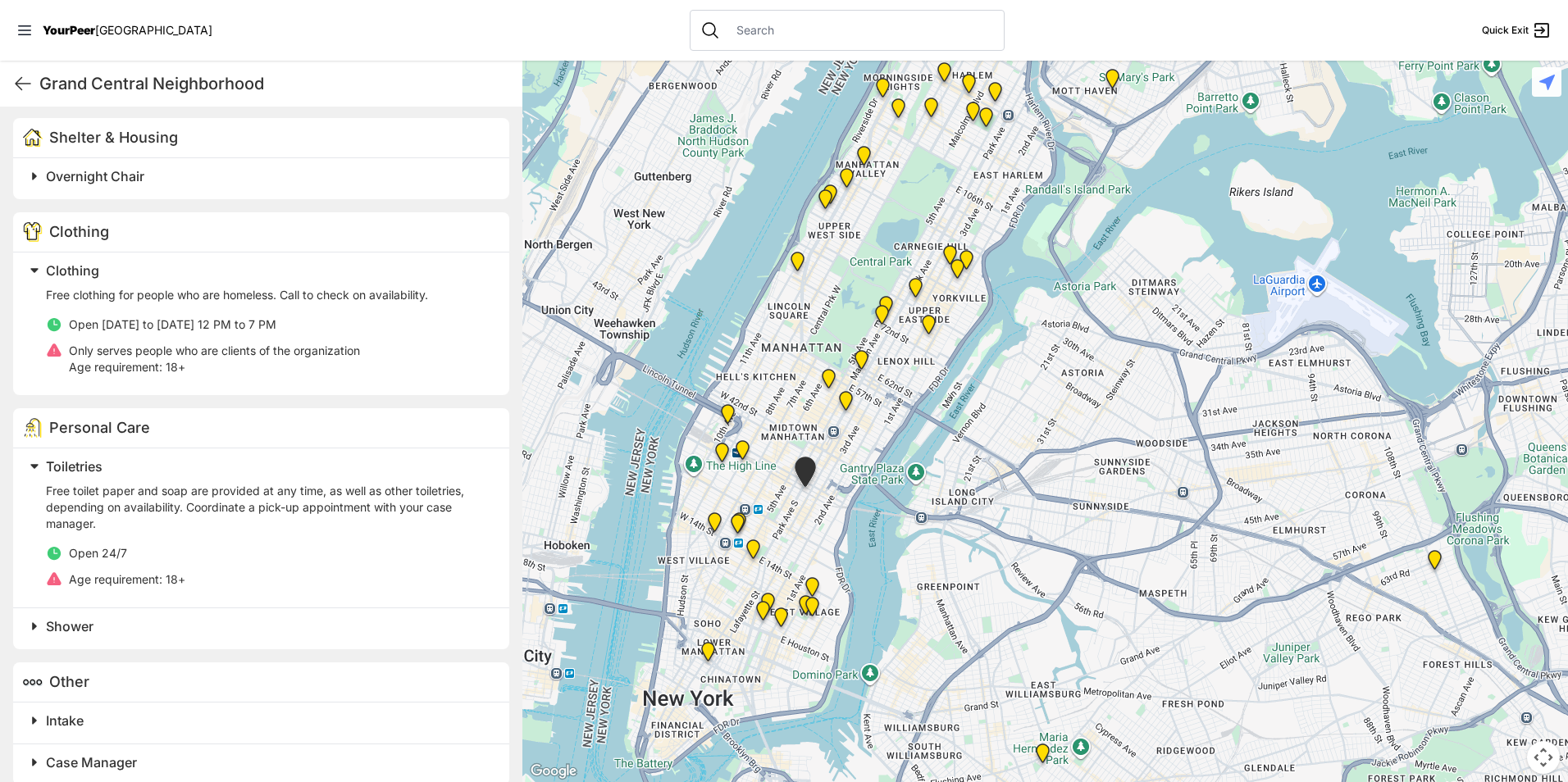
scroll to position [691, 0]
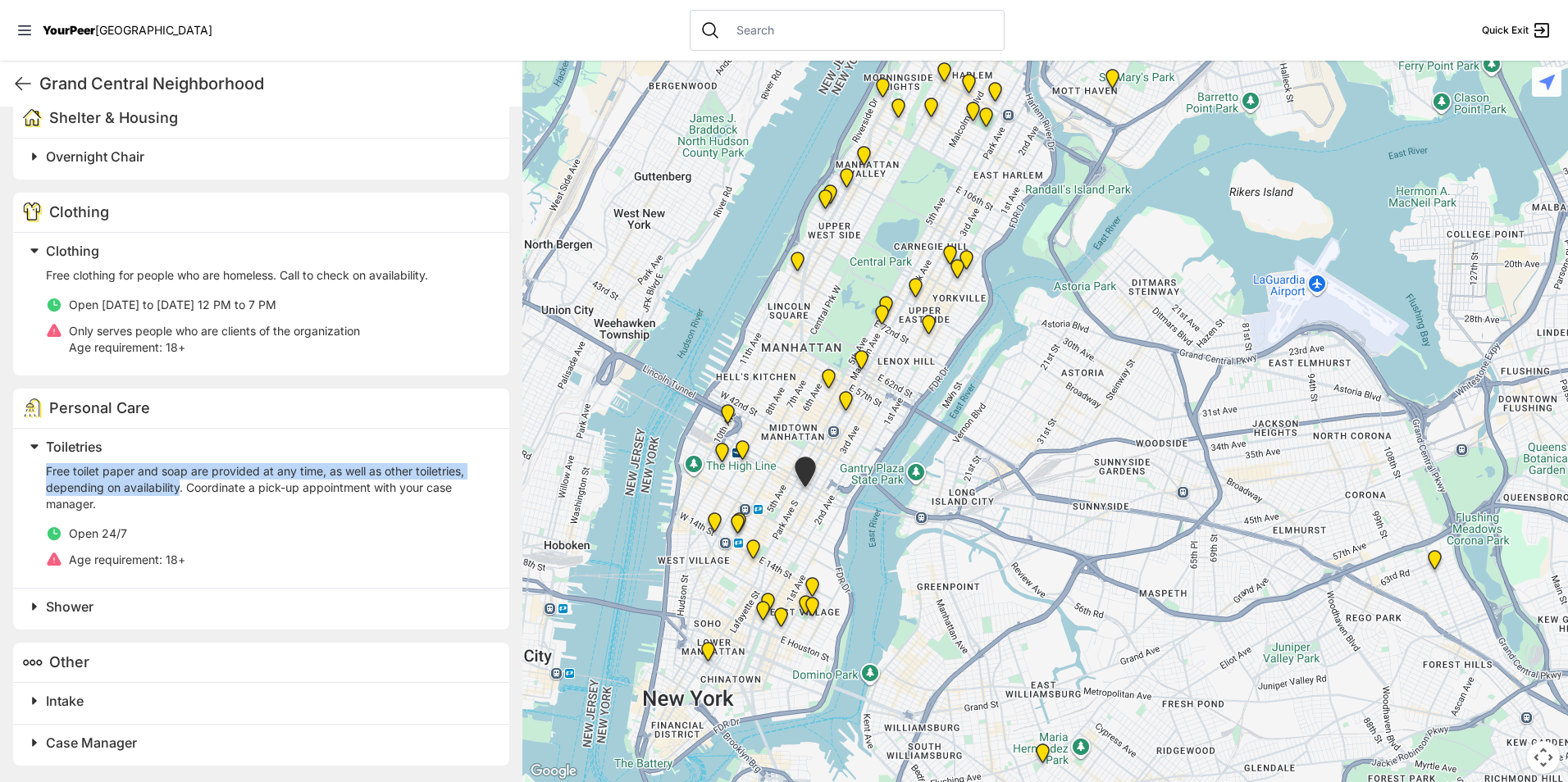
drag, startPoint x: 181, startPoint y: 486, endPoint x: 44, endPoint y: 465, distance: 138.6
click at [44, 465] on div "Toiletries Free toilet paper and soap are provided at any time, as well as othe…" at bounding box center [256, 504] width 467 height 139
copy p "Free toilet paper and soap are provided at any time, as well as other toiletrie…"
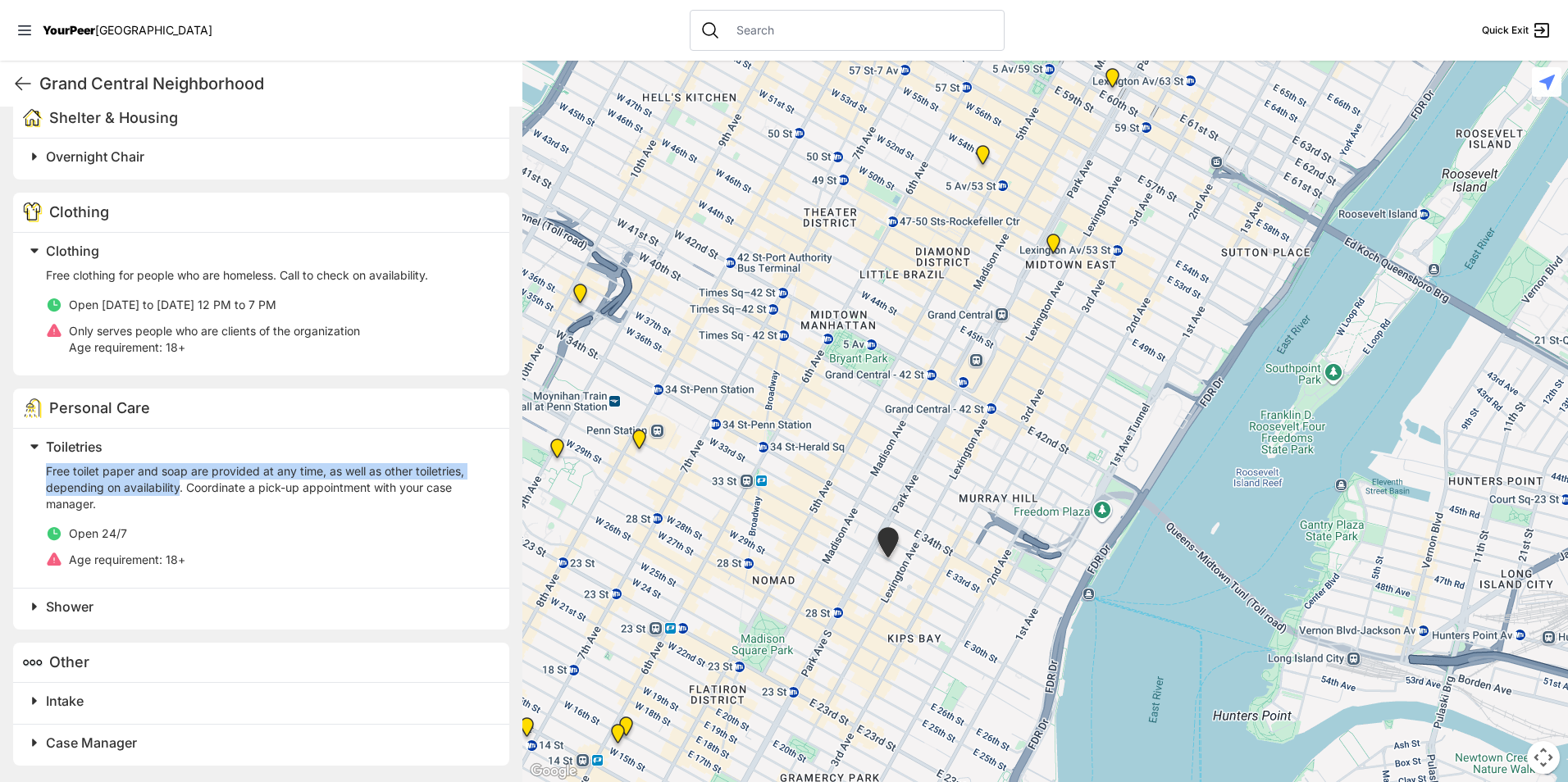
click at [641, 442] on img "Antonio Olivieri Drop-in Center" at bounding box center [639, 442] width 34 height 39
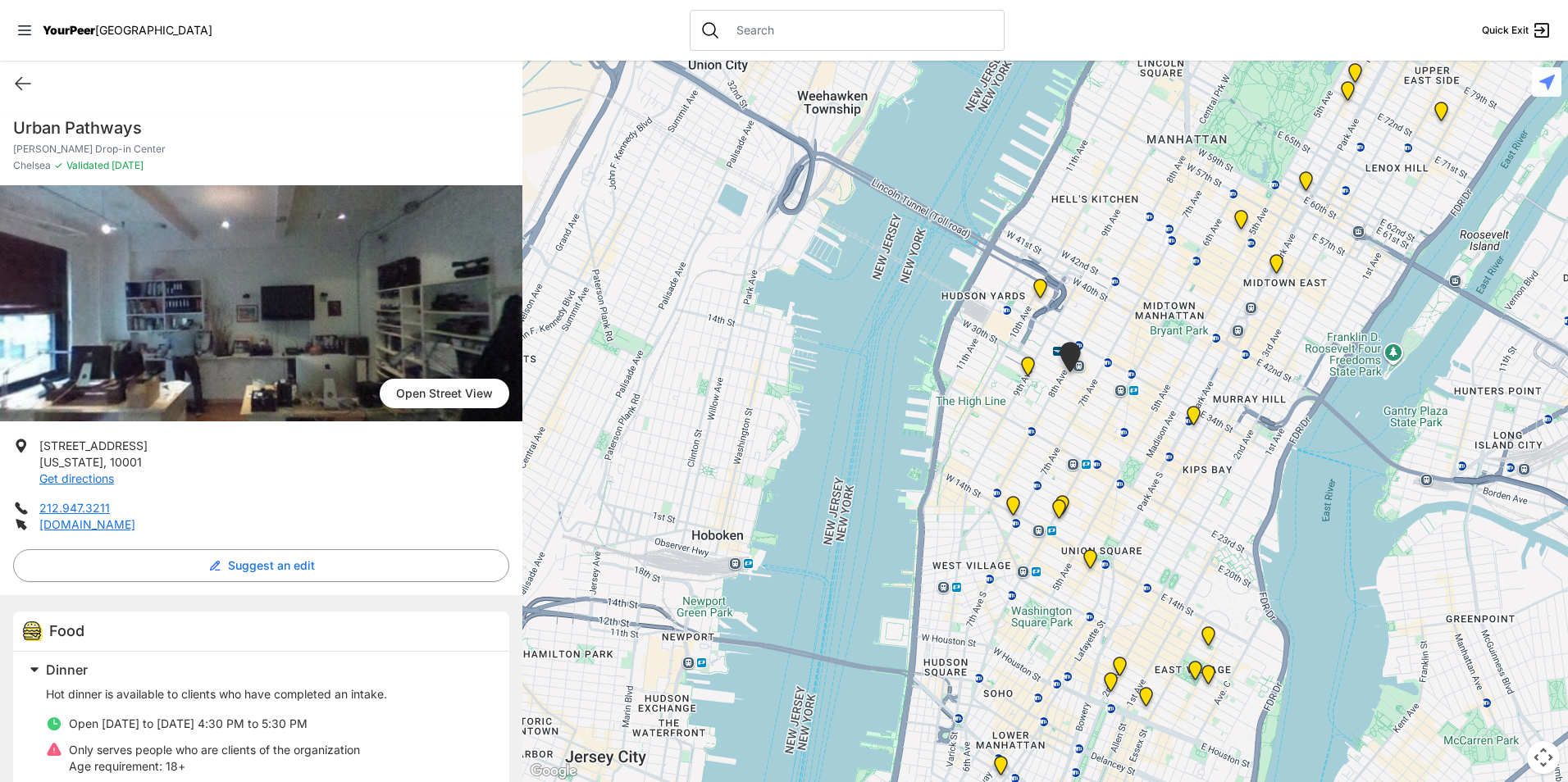
drag, startPoint x: 987, startPoint y: 463, endPoint x: 991, endPoint y: 397, distance: 66.1
click at [994, 398] on div at bounding box center [1045, 421] width 1046 height 721
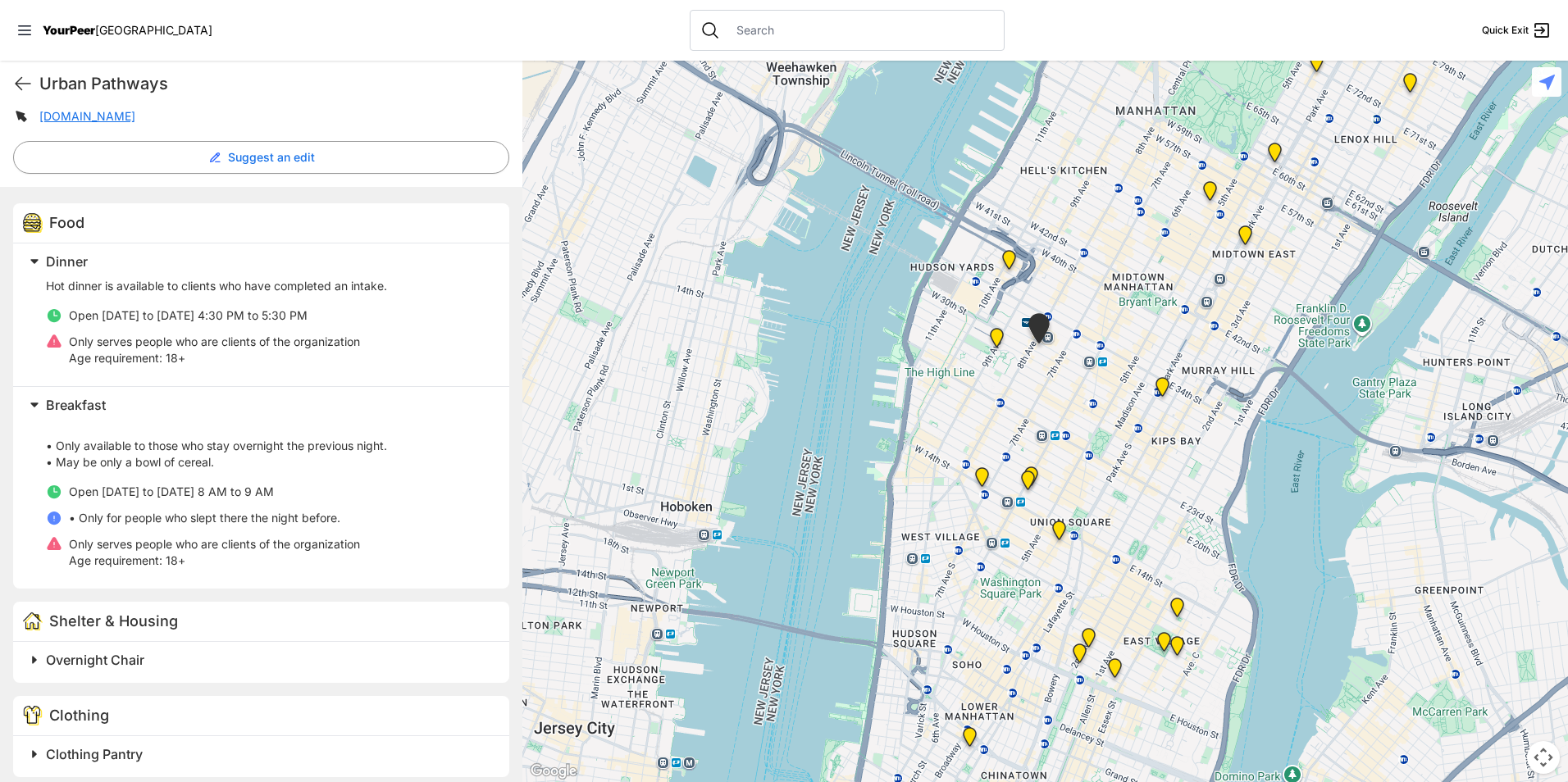
scroll to position [410, 0]
click at [997, 340] on img "Chelsea" at bounding box center [997, 341] width 34 height 39
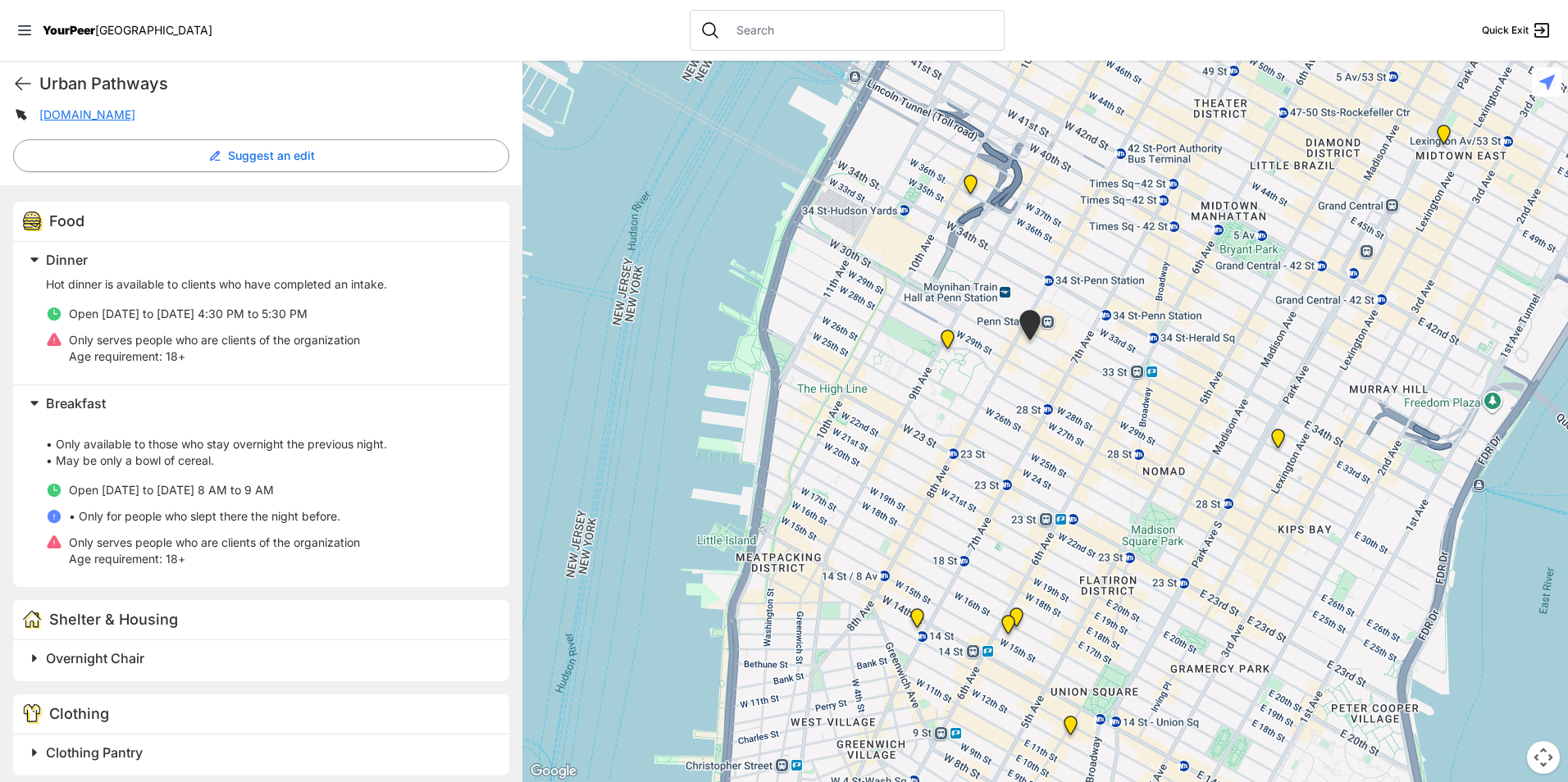
click at [941, 347] on img "Chelsea" at bounding box center [948, 342] width 34 height 39
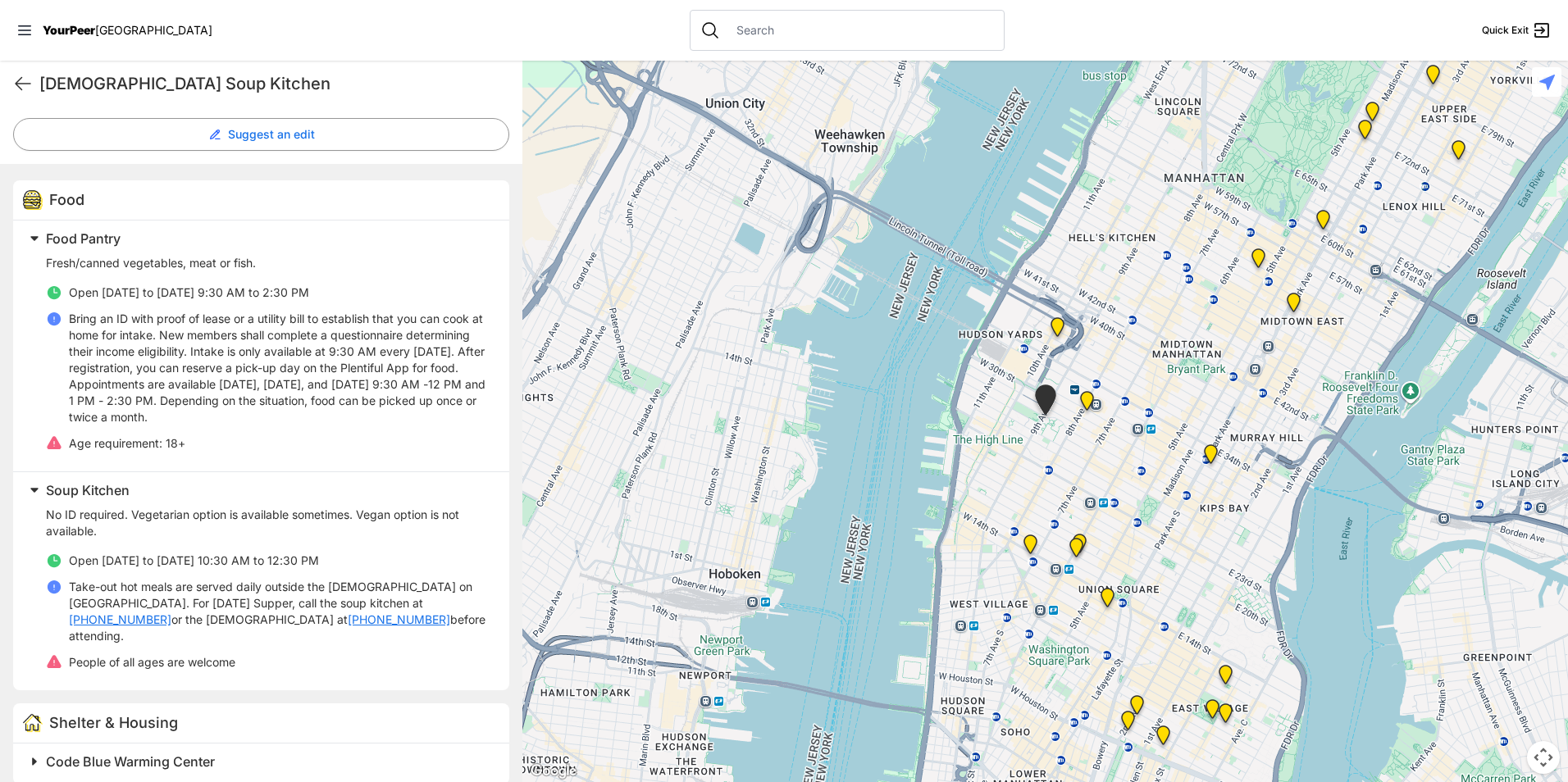
scroll to position [492, 0]
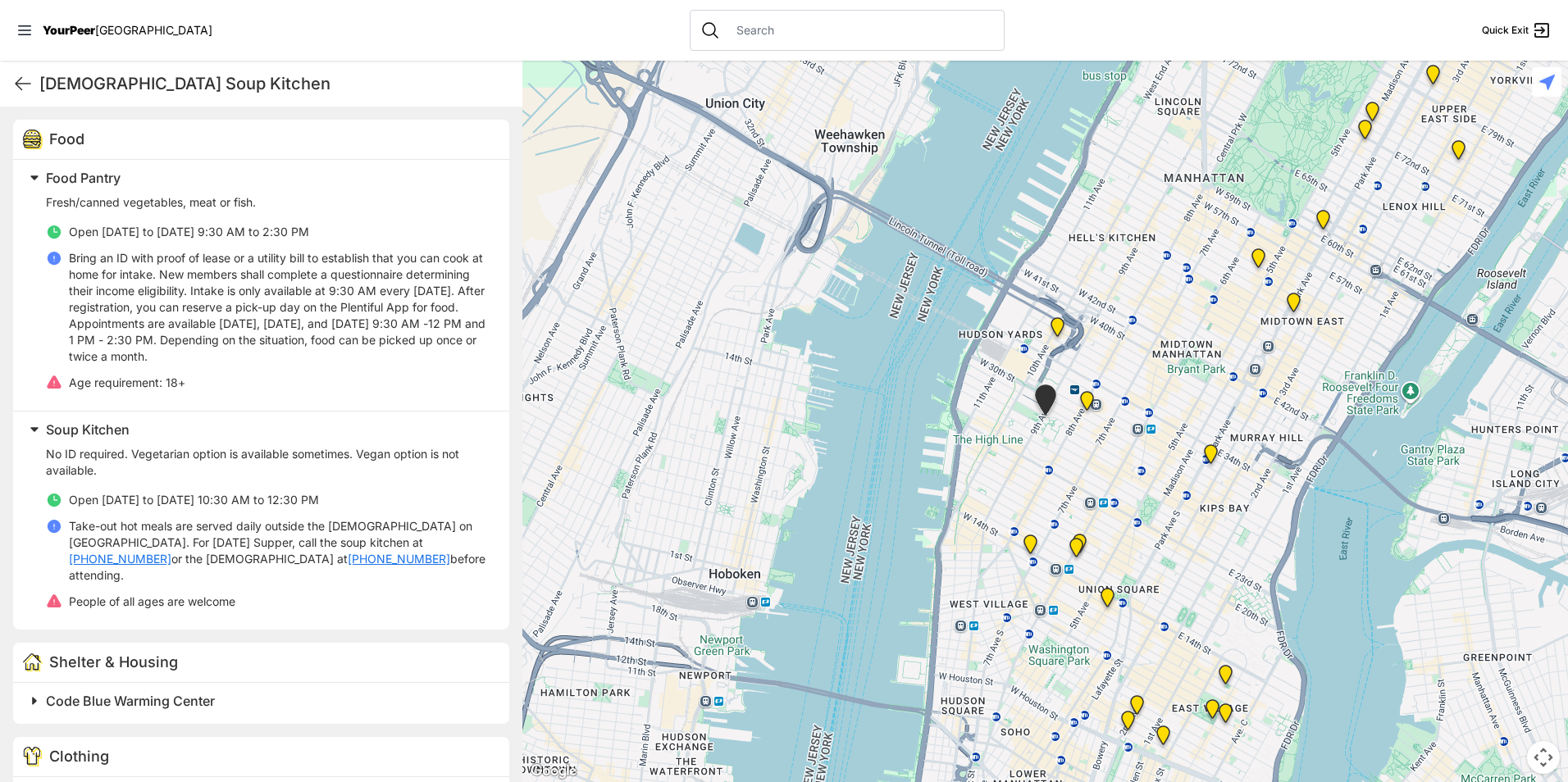
click at [117, 172] on span "Food Pantry" at bounding box center [83, 178] width 75 height 17
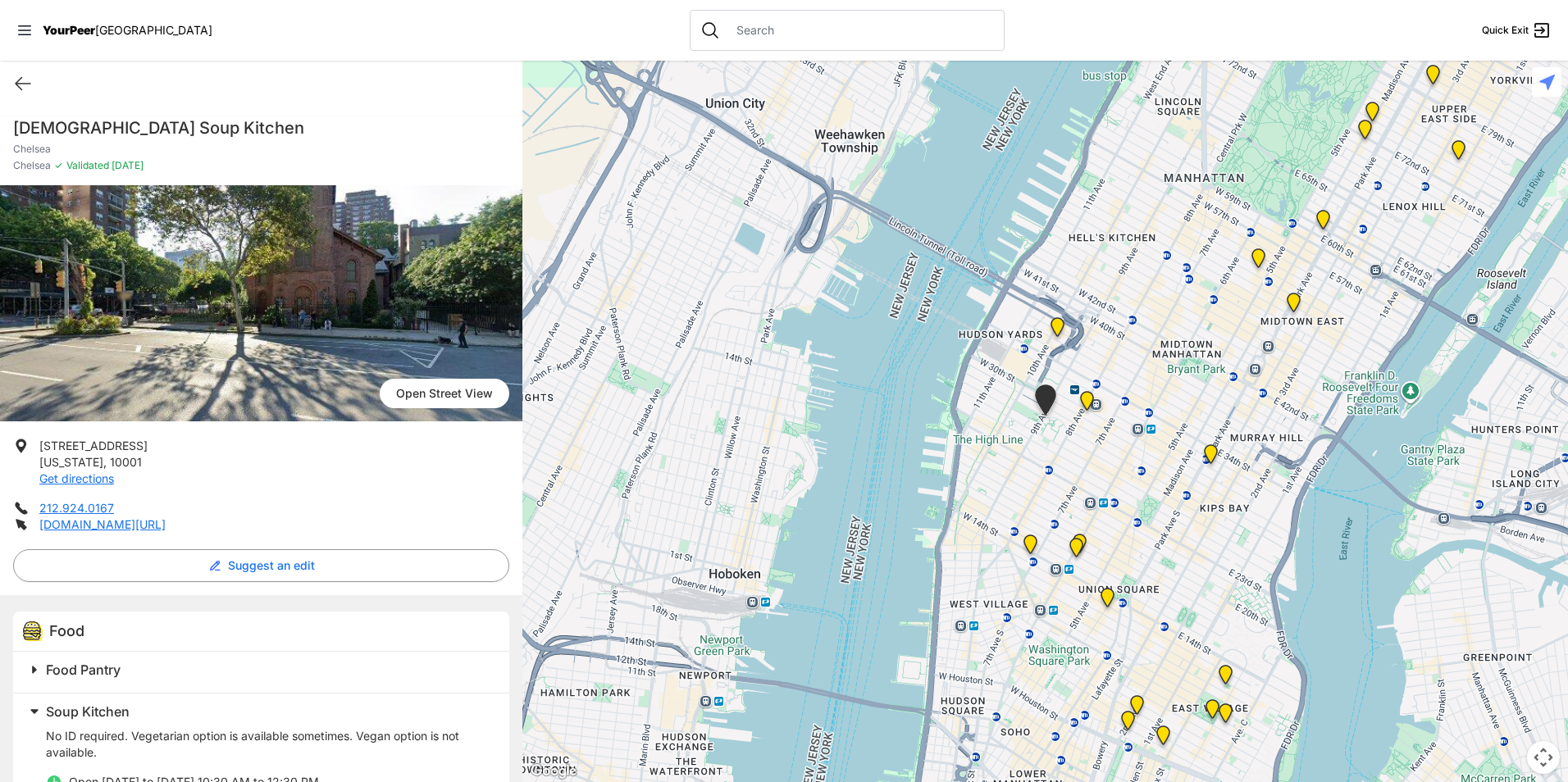
click at [119, 124] on h1 "[DEMOGRAPHIC_DATA] Soup Kitchen" at bounding box center [261, 127] width 496 height 23
click at [118, 124] on h1 "[DEMOGRAPHIC_DATA] Soup Kitchen" at bounding box center [261, 127] width 496 height 23
click at [117, 123] on h1 "[DEMOGRAPHIC_DATA] Soup Kitchen" at bounding box center [261, 127] width 496 height 23
copy h1 "[DEMOGRAPHIC_DATA] Soup Kitchen"
drag, startPoint x: 138, startPoint y: 462, endPoint x: 40, endPoint y: 435, distance: 101.7
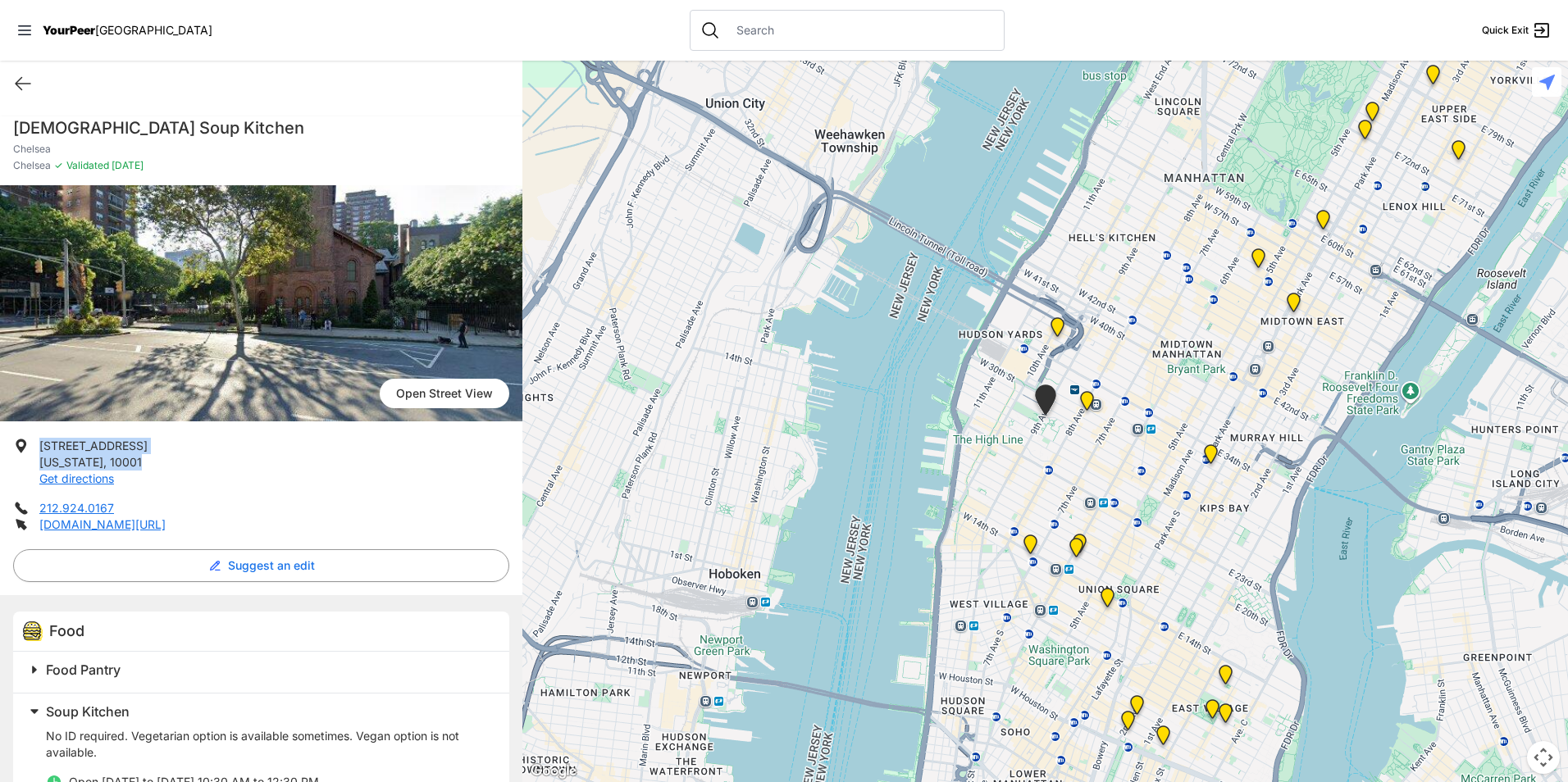
drag, startPoint x: 40, startPoint y: 435, endPoint x: 51, endPoint y: 442, distance: 13.0
copy p "[STREET_ADDRESS][US_STATE]"
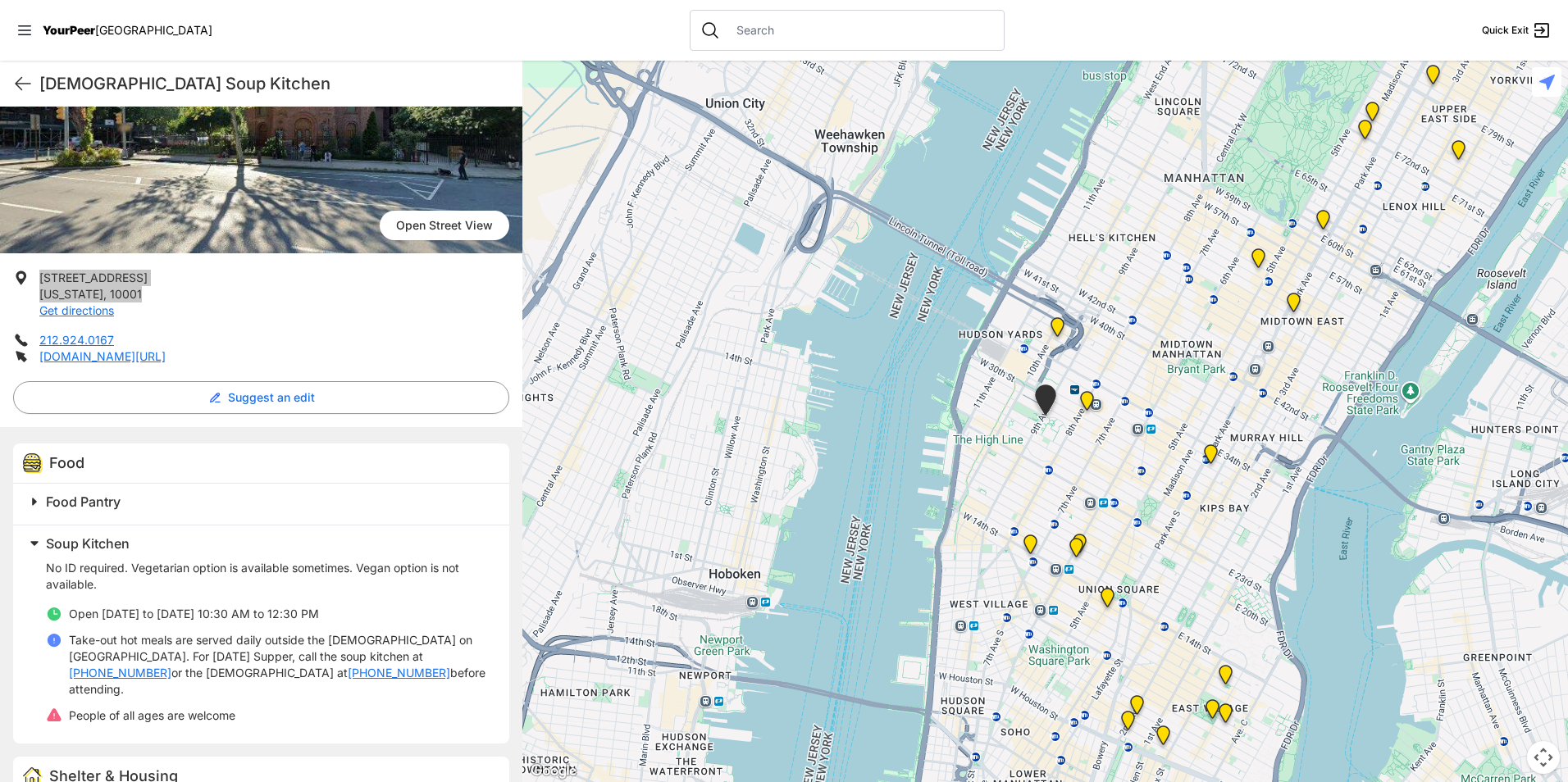
scroll to position [328, 0]
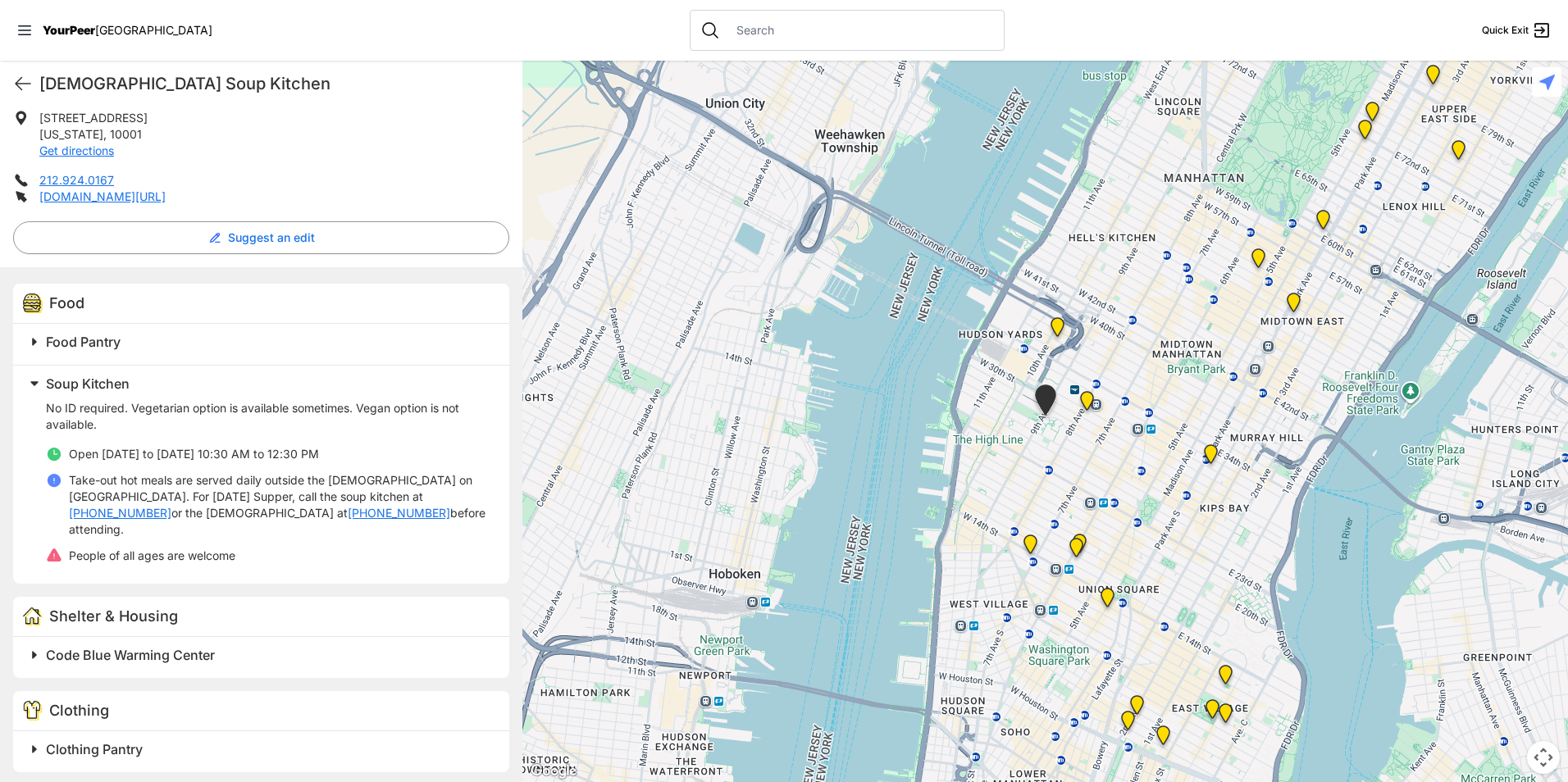
click at [257, 740] on h2 "Clothing Pantry" at bounding box center [268, 749] width 443 height 20
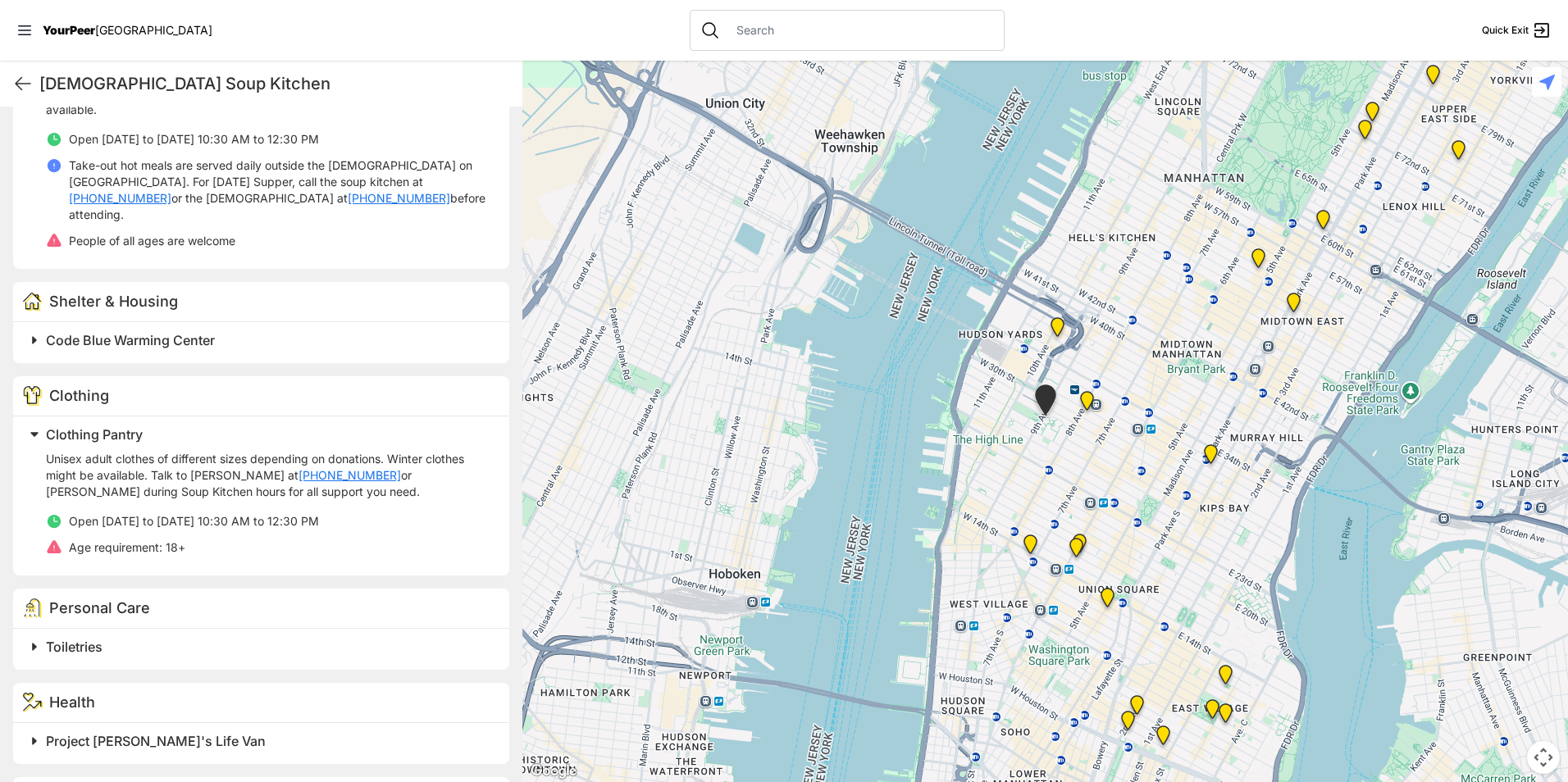
scroll to position [803, 0]
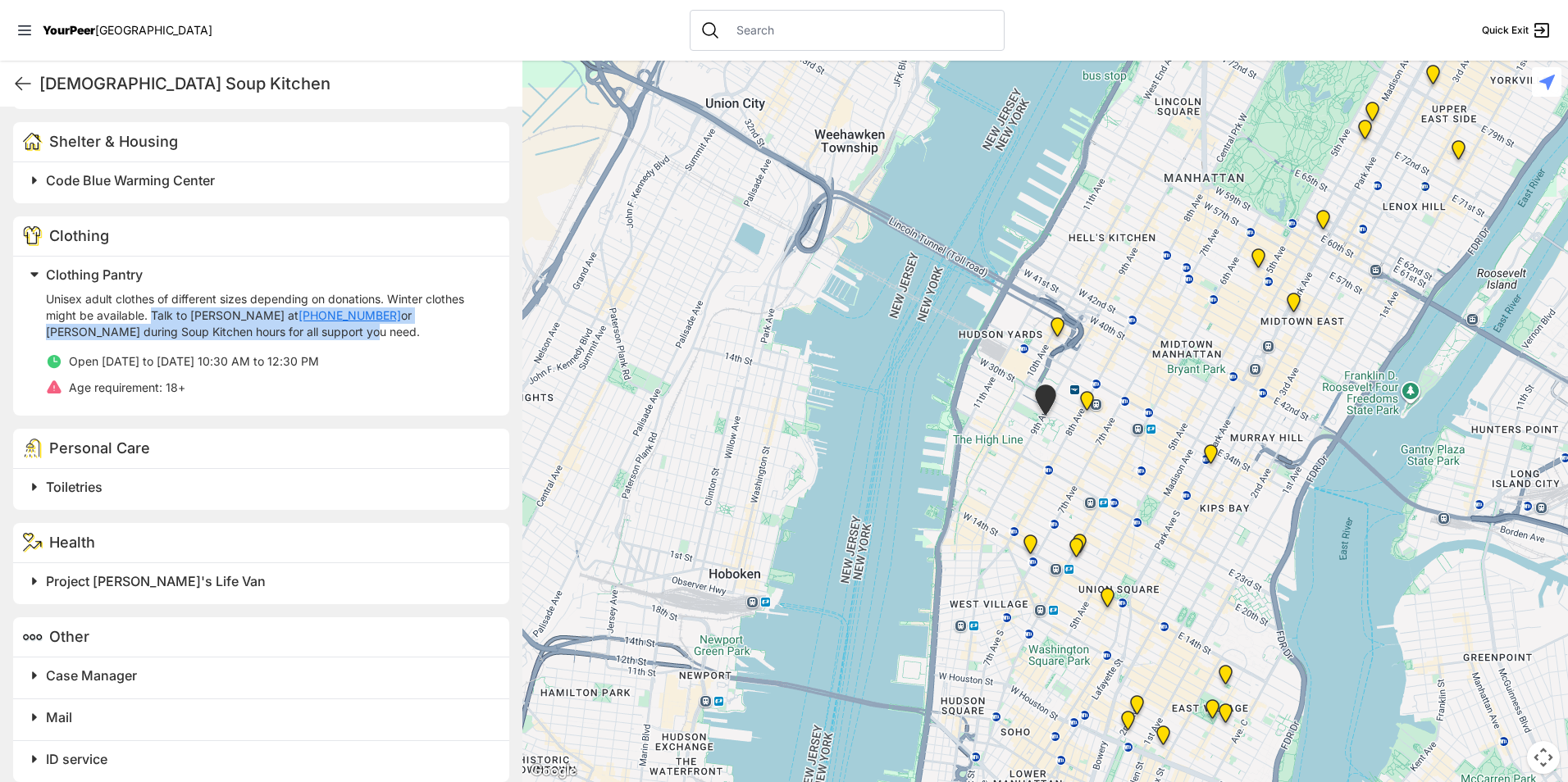
drag, startPoint x: 150, startPoint y: 300, endPoint x: 214, endPoint y: 312, distance: 65.1
click at [214, 312] on p "Unisex adult clothes of different sizes depending on donations. Winter clothes …" at bounding box center [268, 315] width 443 height 50
drag, startPoint x: 214, startPoint y: 312, endPoint x: 205, endPoint y: 309, distance: 9.5
copy p "Talk to [PERSON_NAME] at [PHONE_NUMBER] or [PERSON_NAME] during Soup Kitchen ho…"
click at [219, 478] on h2 "Toiletries" at bounding box center [268, 486] width 443 height 20
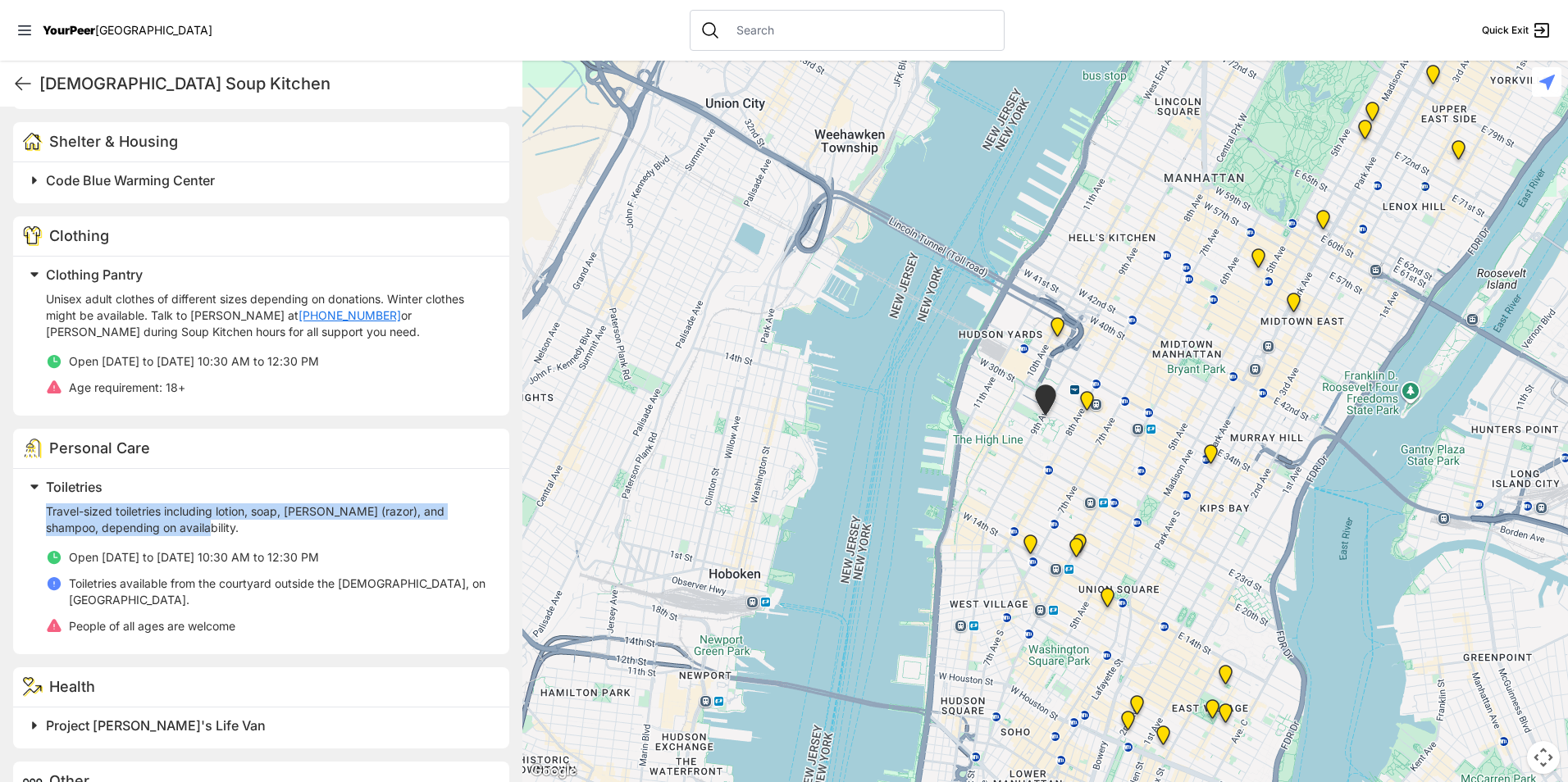
drag, startPoint x: 225, startPoint y: 515, endPoint x: 37, endPoint y: 500, distance: 188.6
click at [37, 500] on div "Toiletries Travel-sized toiletries including lotion, soap, [PERSON_NAME] (razor…" at bounding box center [256, 558] width 467 height 166
drag, startPoint x: 37, startPoint y: 500, endPoint x: 63, endPoint y: 499, distance: 26.0
copy p "Travel-sized toiletries including lotion, soap, [PERSON_NAME] (razor), and sham…"
click at [410, 519] on p "Travel-sized toiletries including lotion, soap, [PERSON_NAME] (razor), and sham…" at bounding box center [268, 519] width 443 height 33
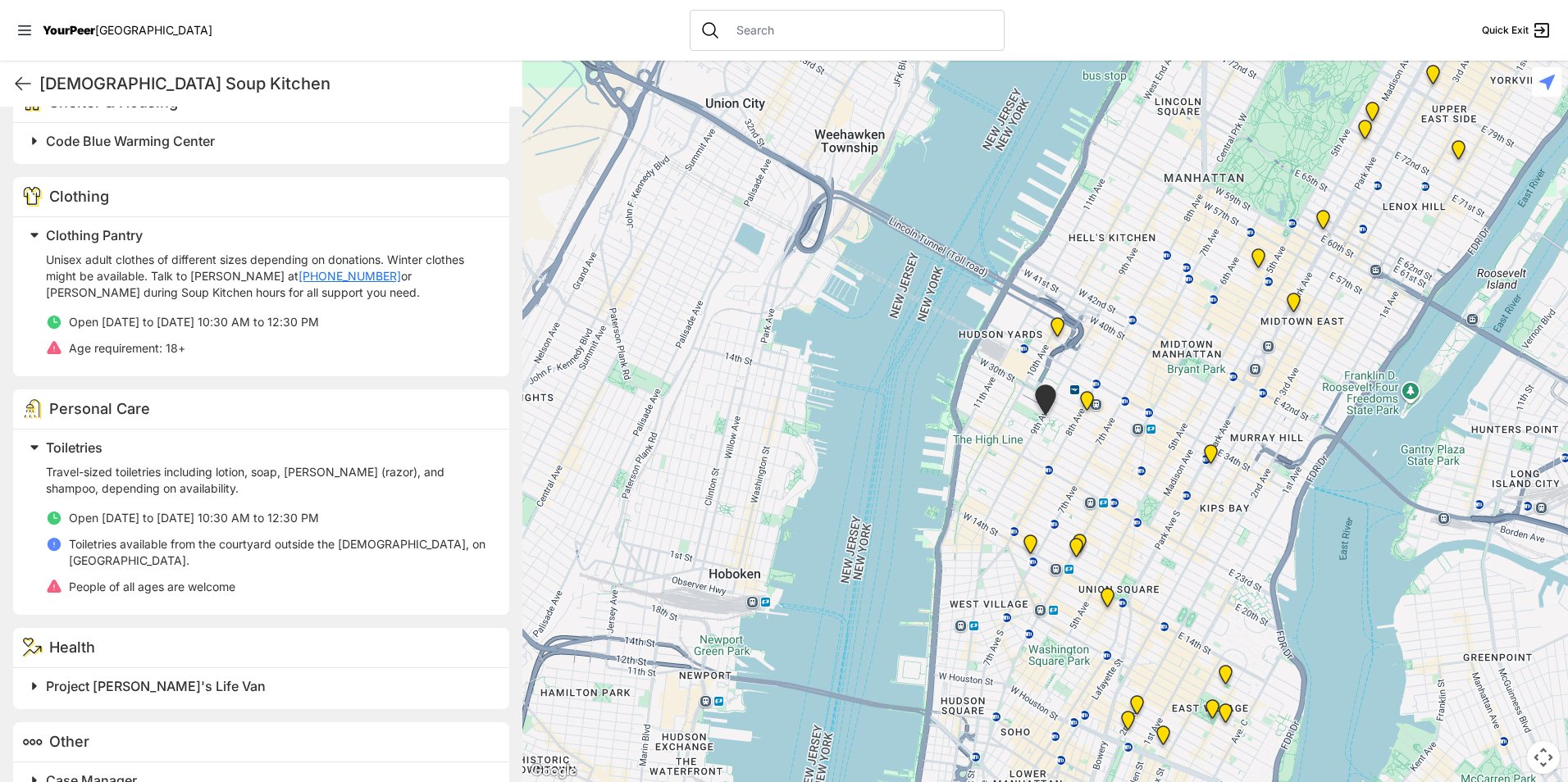
scroll to position [931, 0]
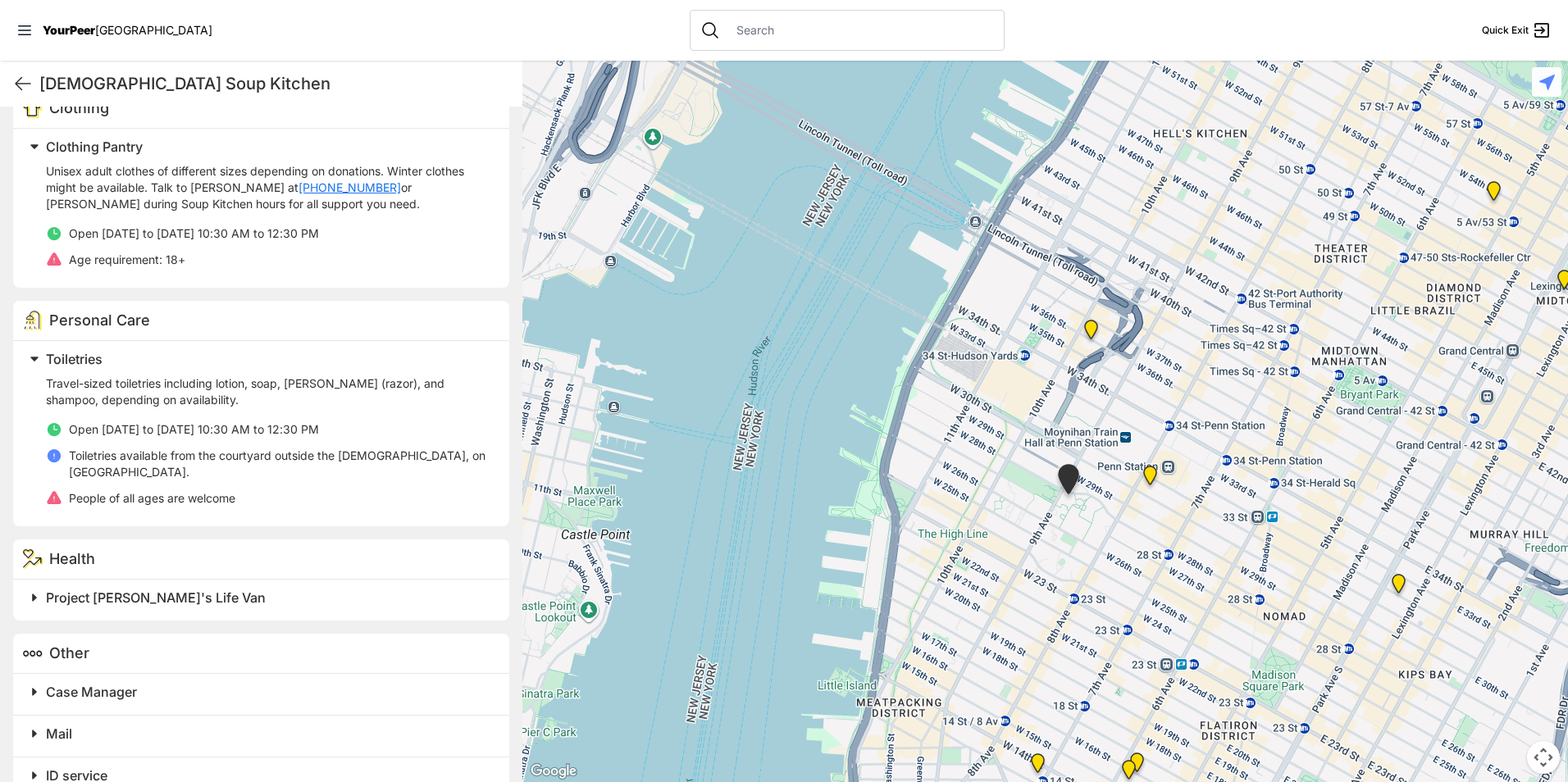
click at [115, 766] on h2 "ID service" at bounding box center [268, 775] width 443 height 20
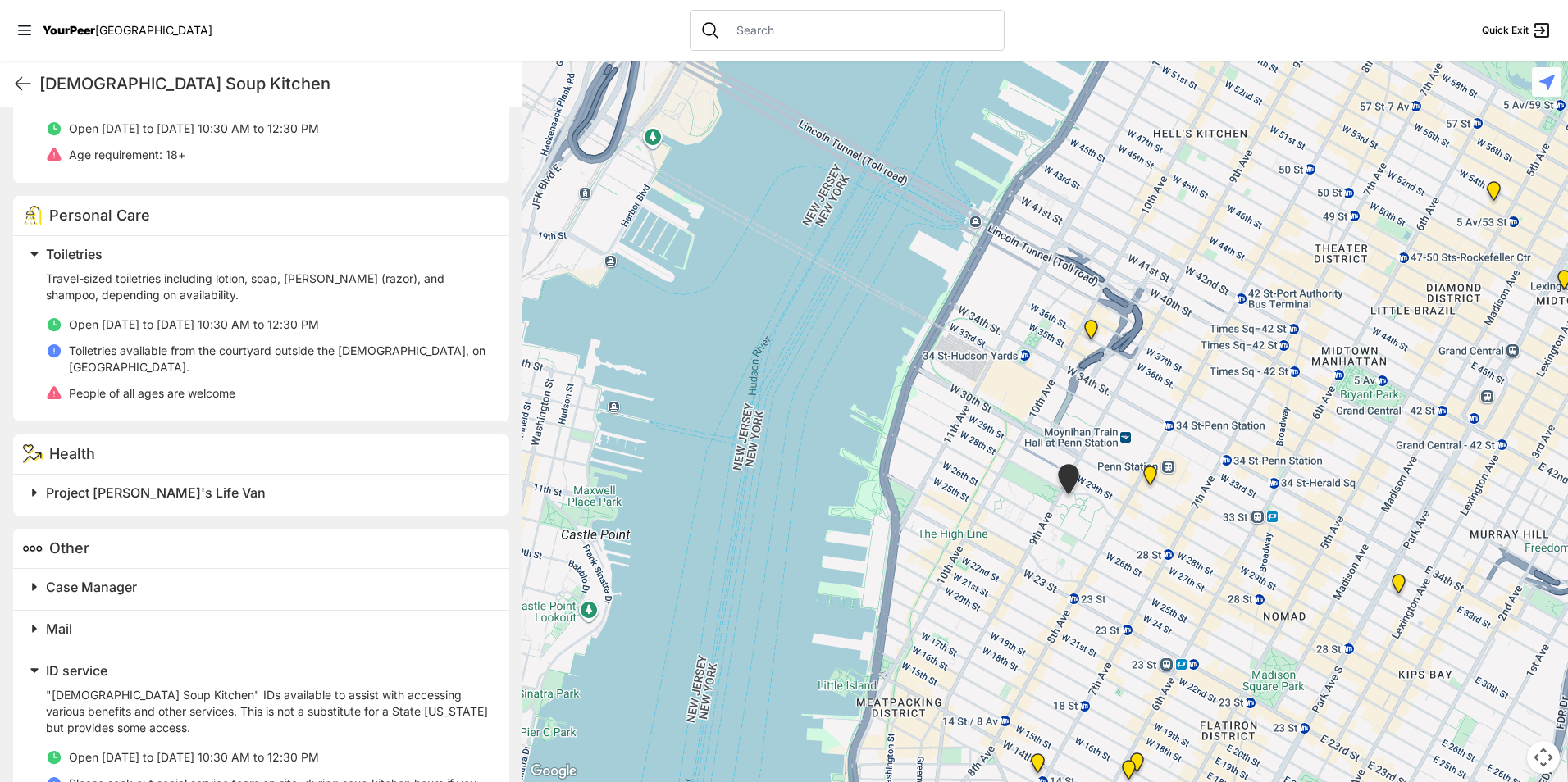
scroll to position [1092, 0]
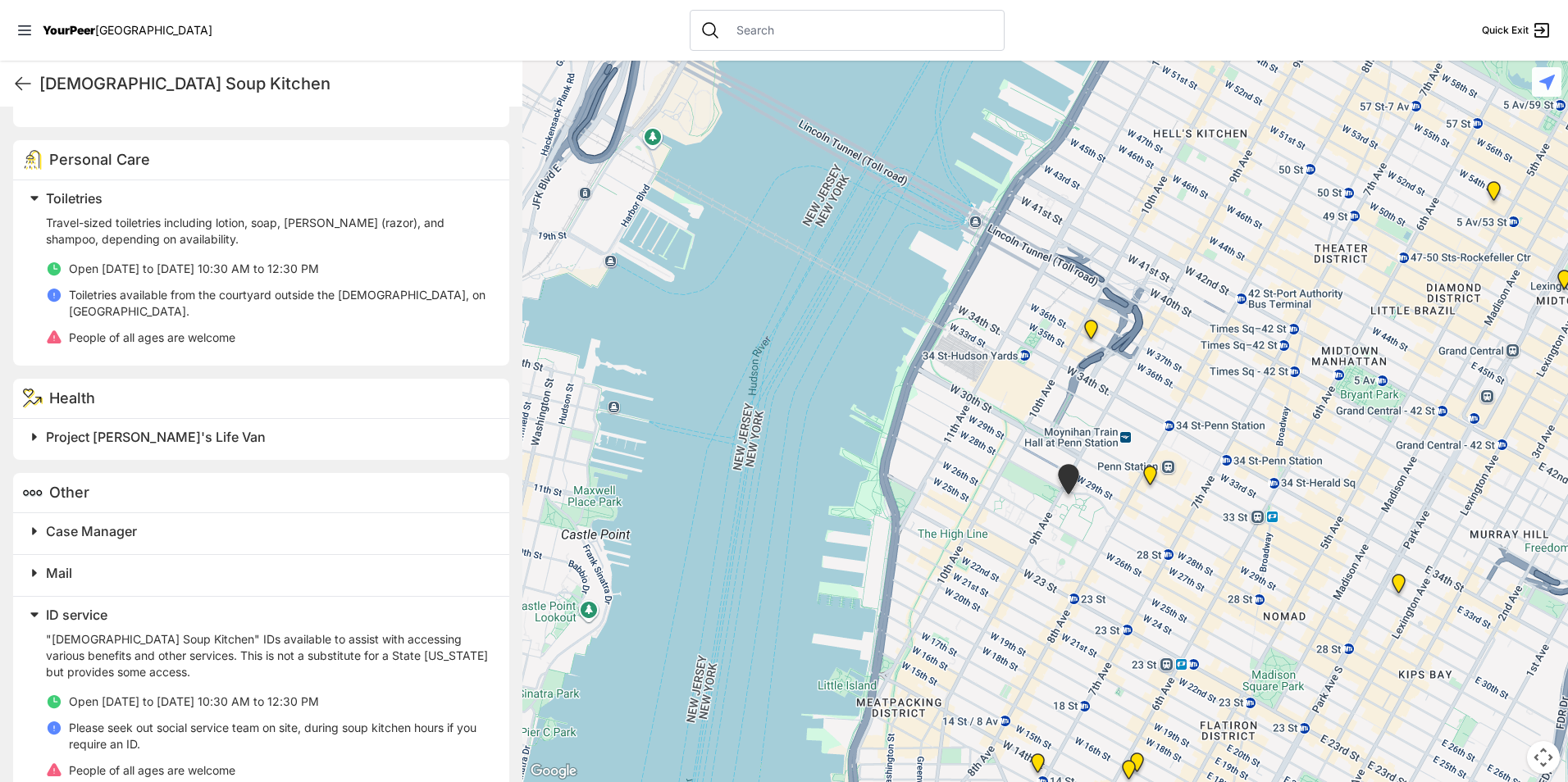
click at [1090, 334] on img "Sylvia's Place" at bounding box center [1091, 333] width 34 height 39
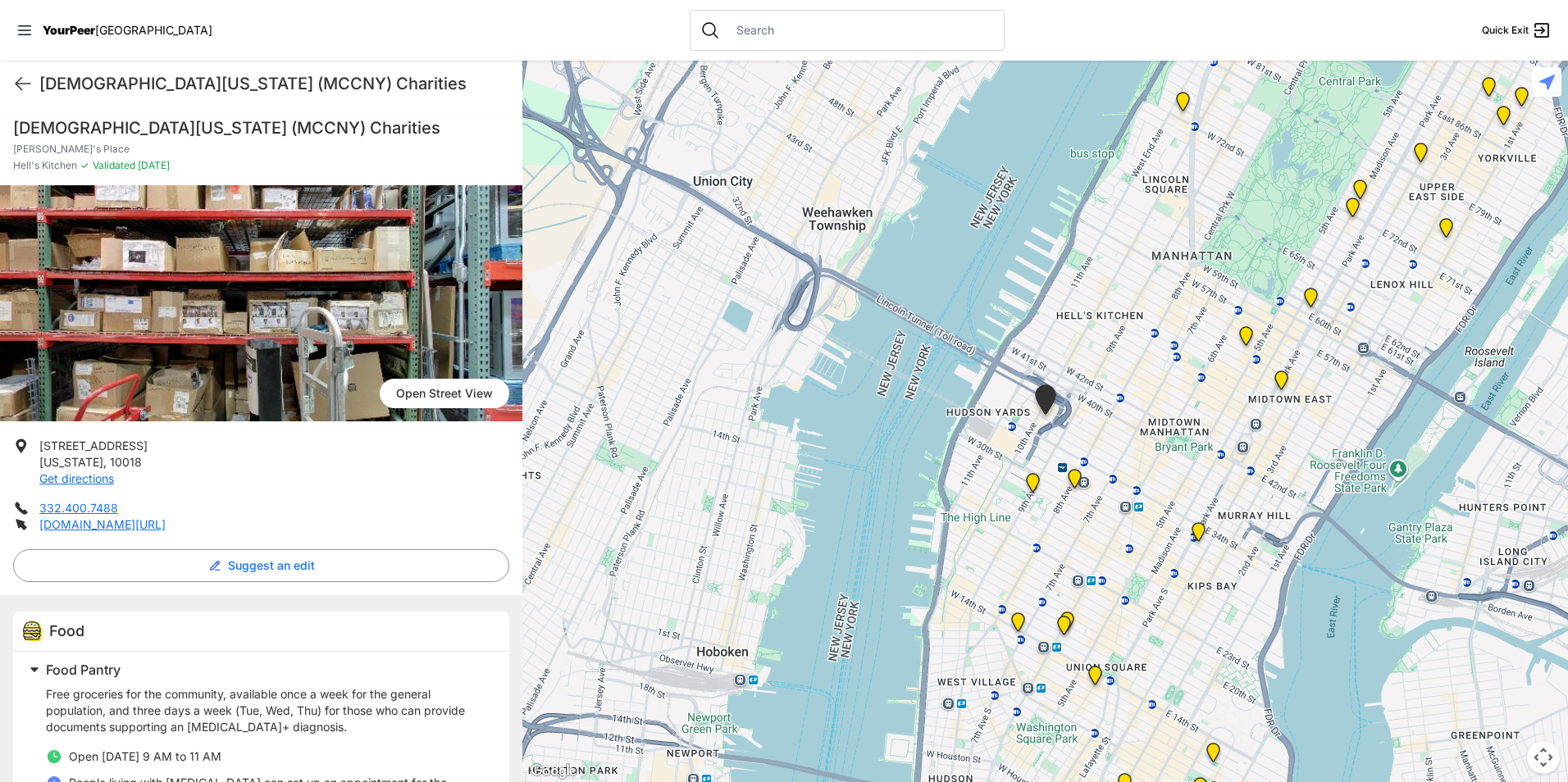
scroll to position [492, 0]
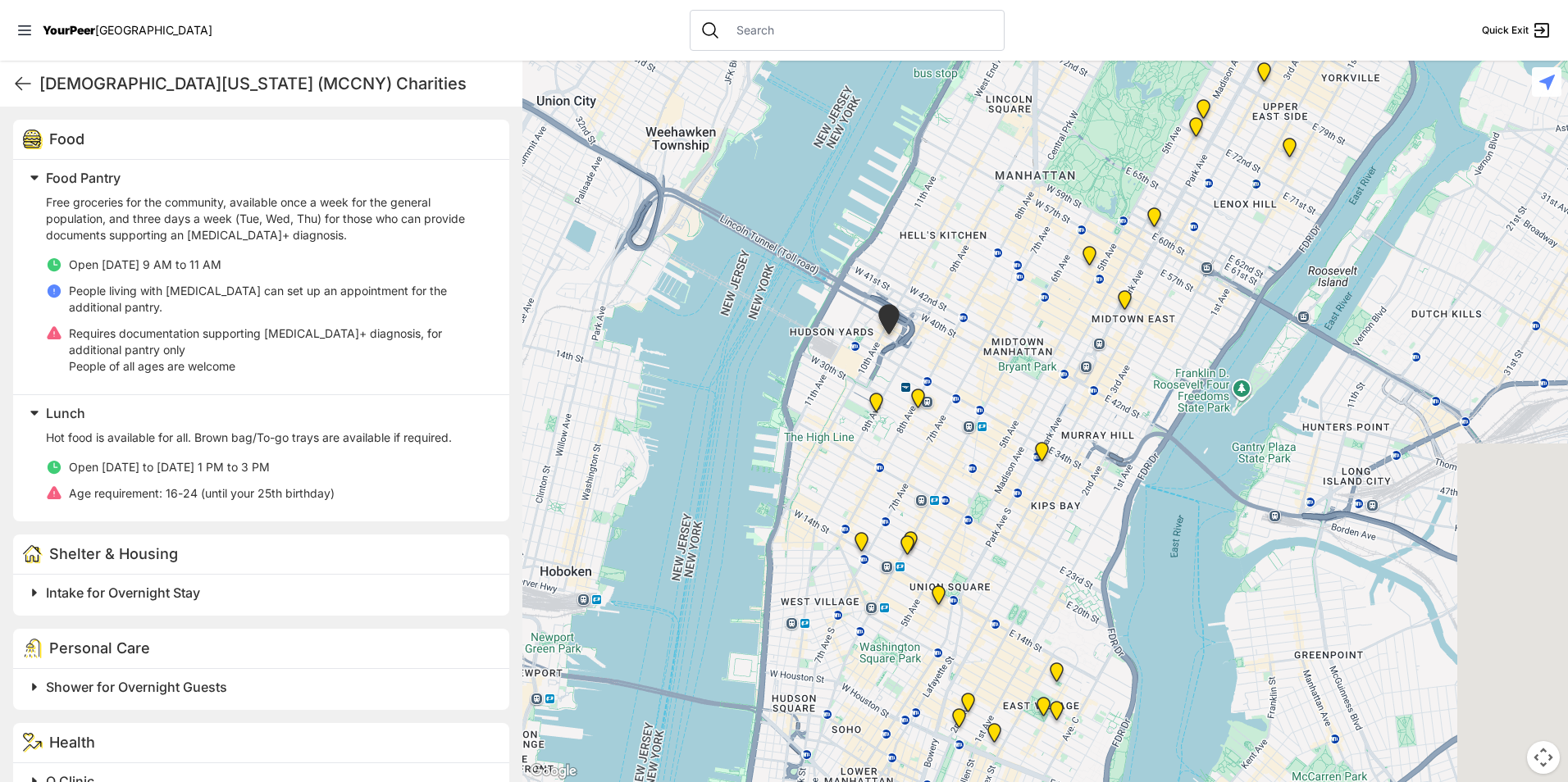
drag, startPoint x: 1121, startPoint y: 541, endPoint x: 945, endPoint y: 457, distance: 195.0
click at [945, 457] on div at bounding box center [1045, 421] width 1046 height 721
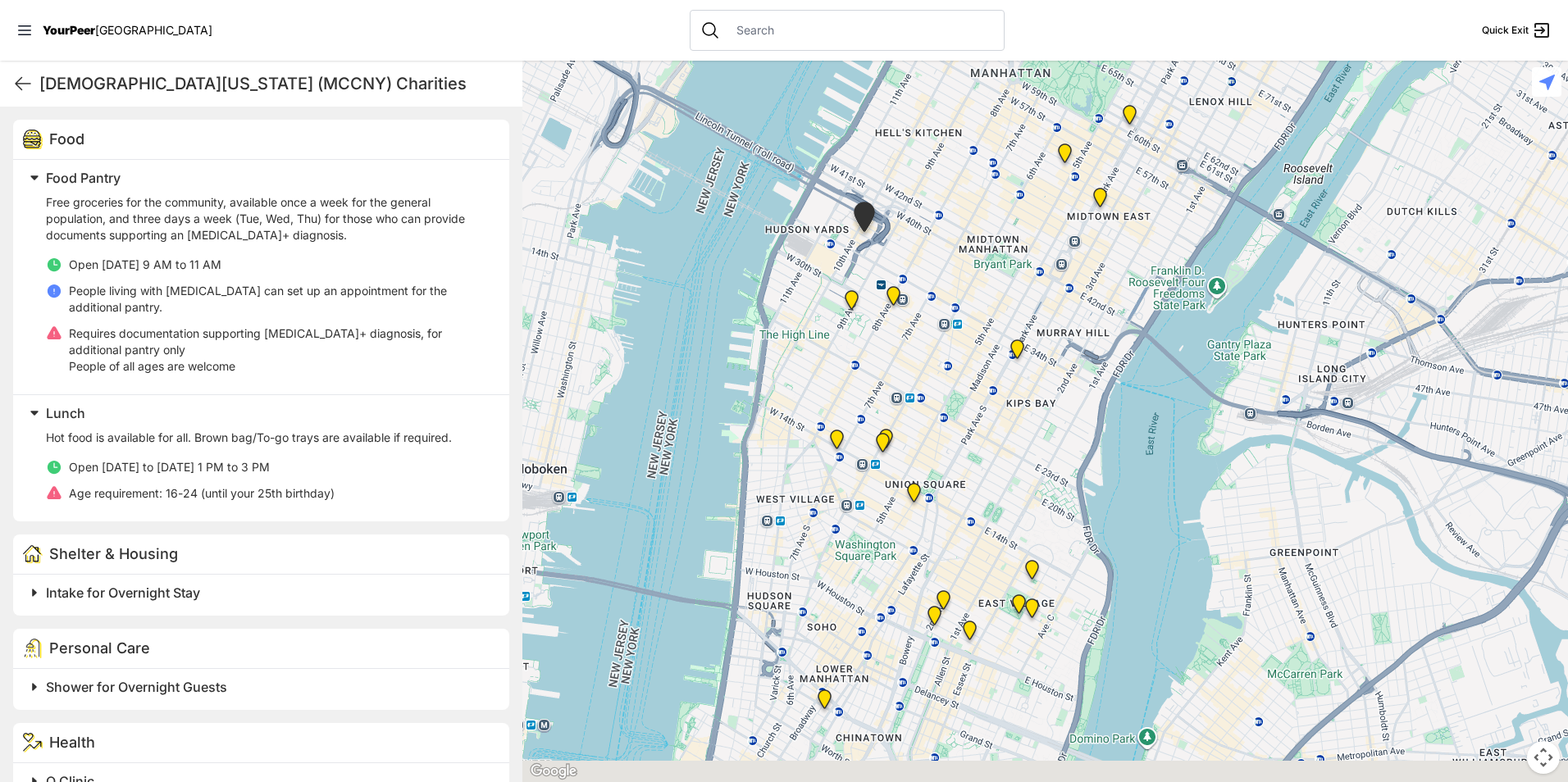
drag, startPoint x: 1025, startPoint y: 554, endPoint x: 944, endPoint y: 484, distance: 107.1
click at [1017, 447] on div at bounding box center [1045, 421] width 1046 height 721
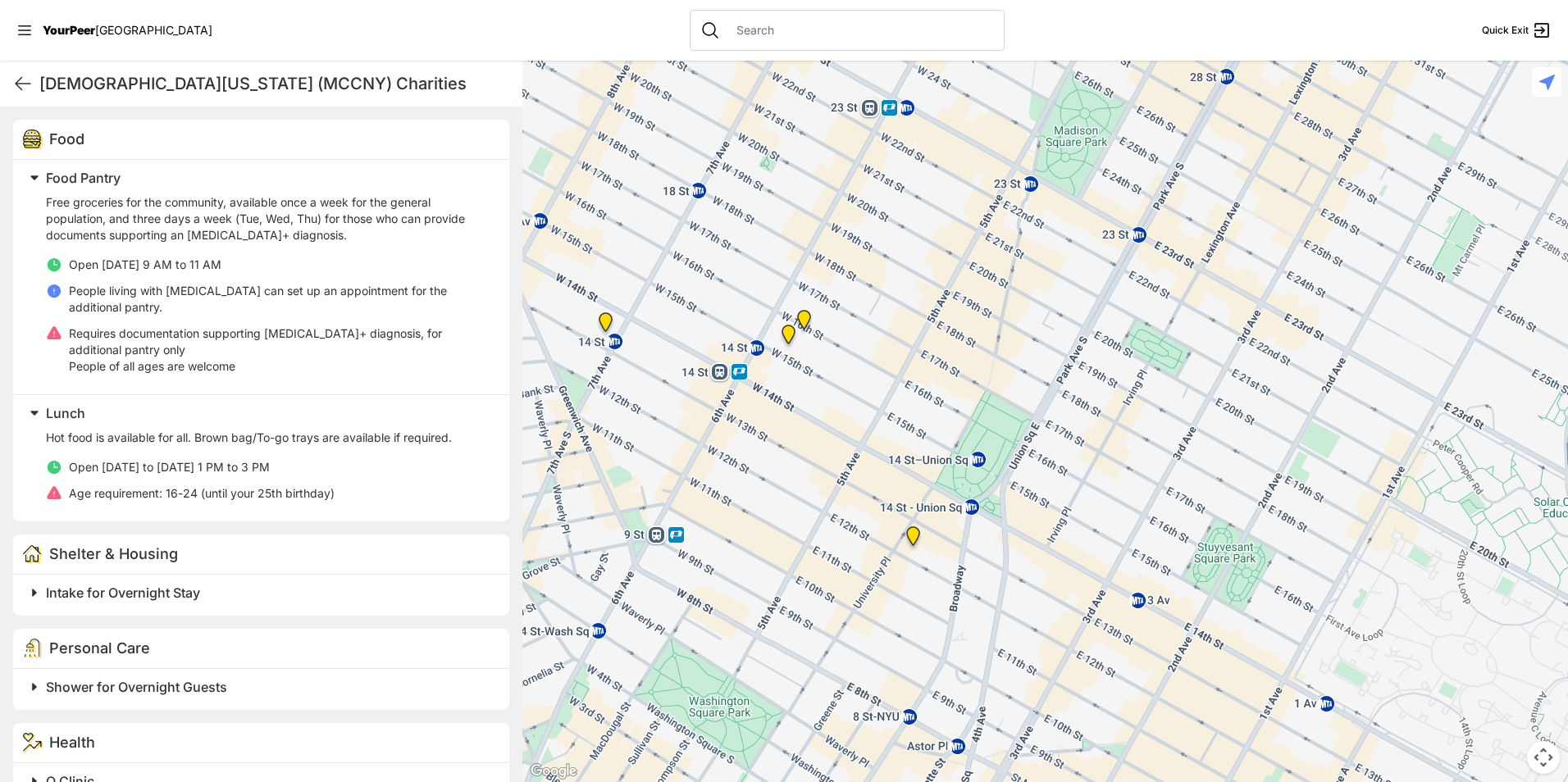
click at [912, 535] on img "Synagoge at Union Square" at bounding box center [913, 540] width 34 height 39
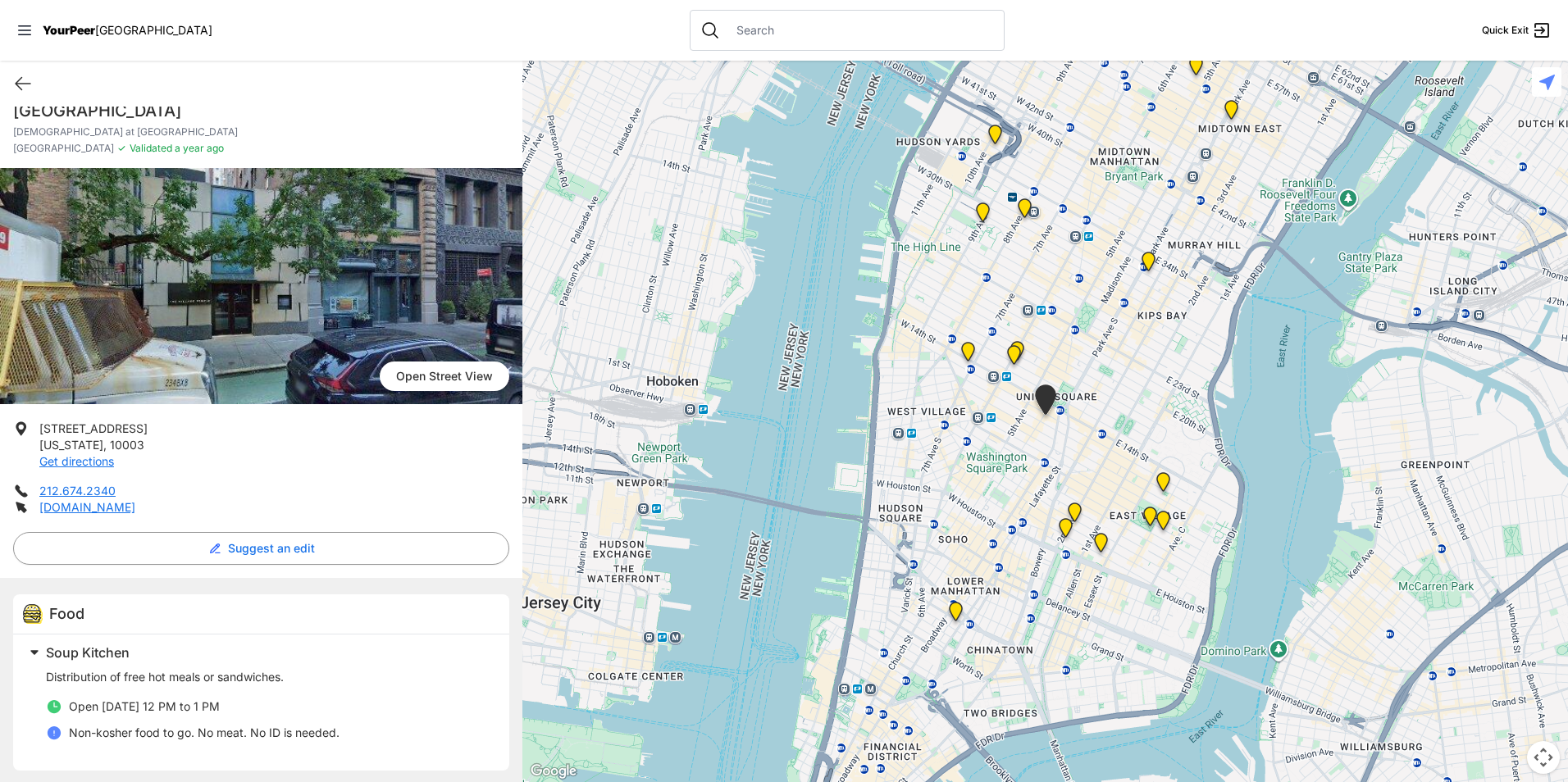
scroll to position [22, 0]
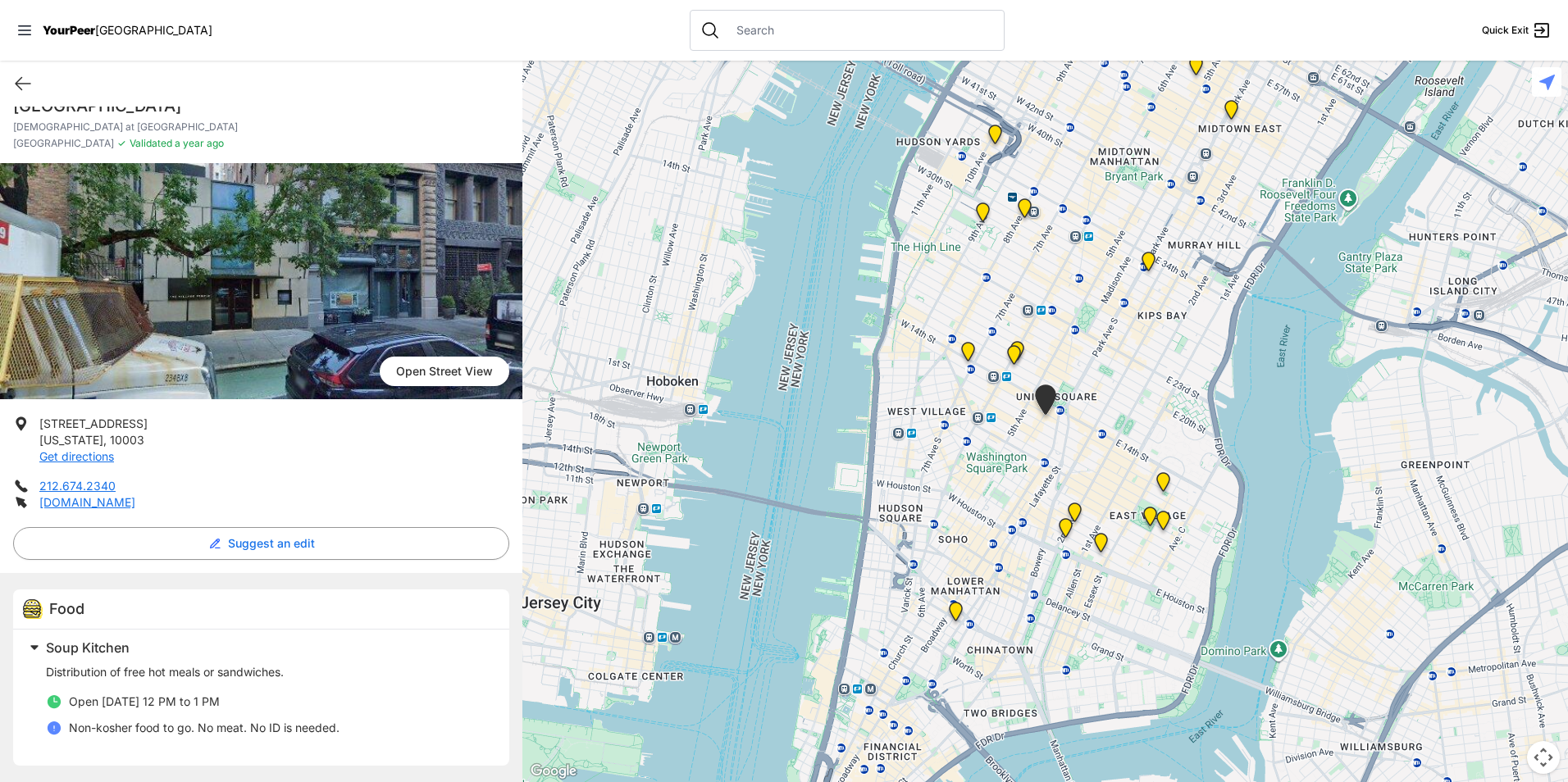
click at [1015, 349] on img "Back of the Church" at bounding box center [1014, 358] width 34 height 39
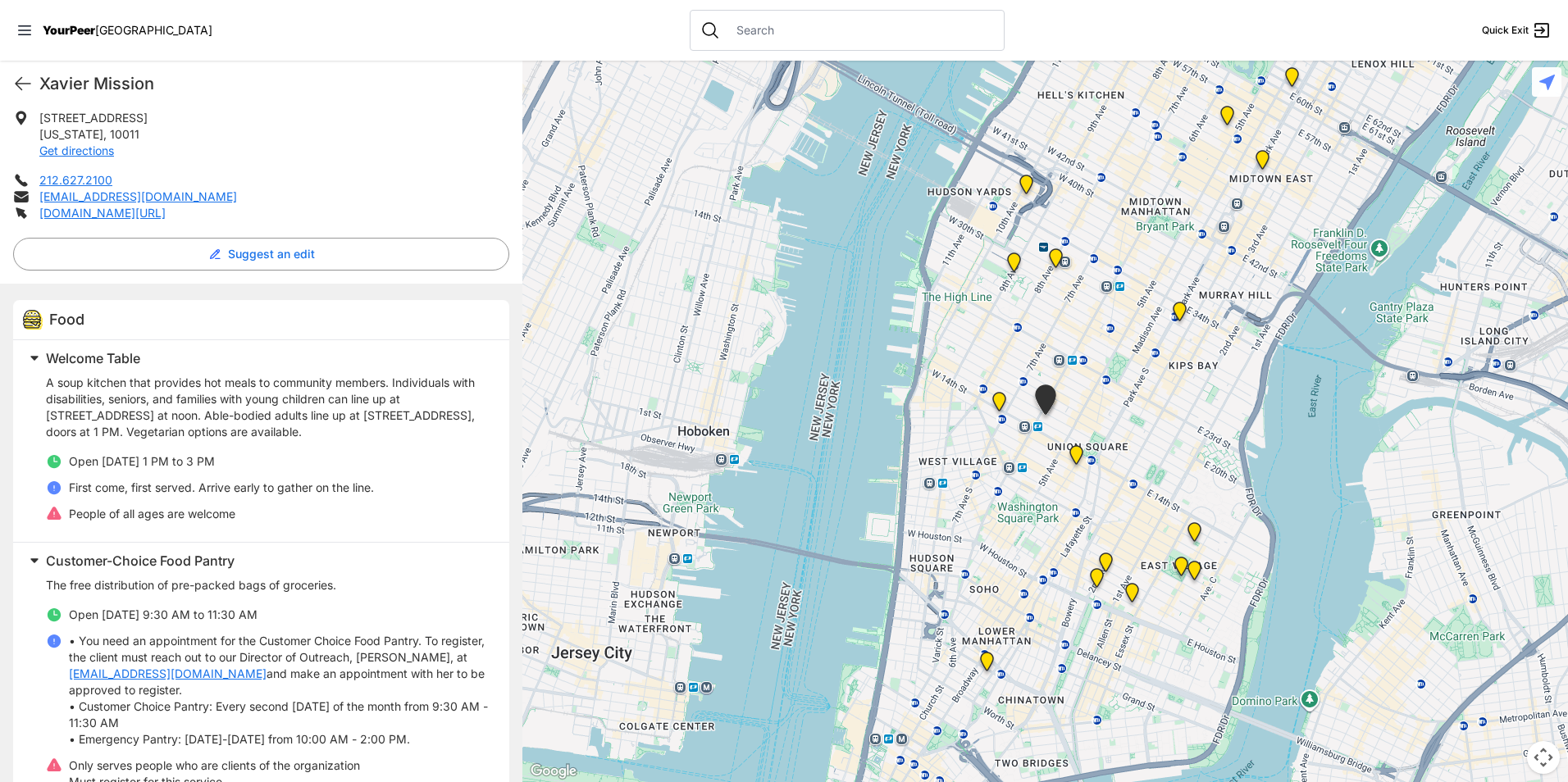
scroll to position [410, 0]
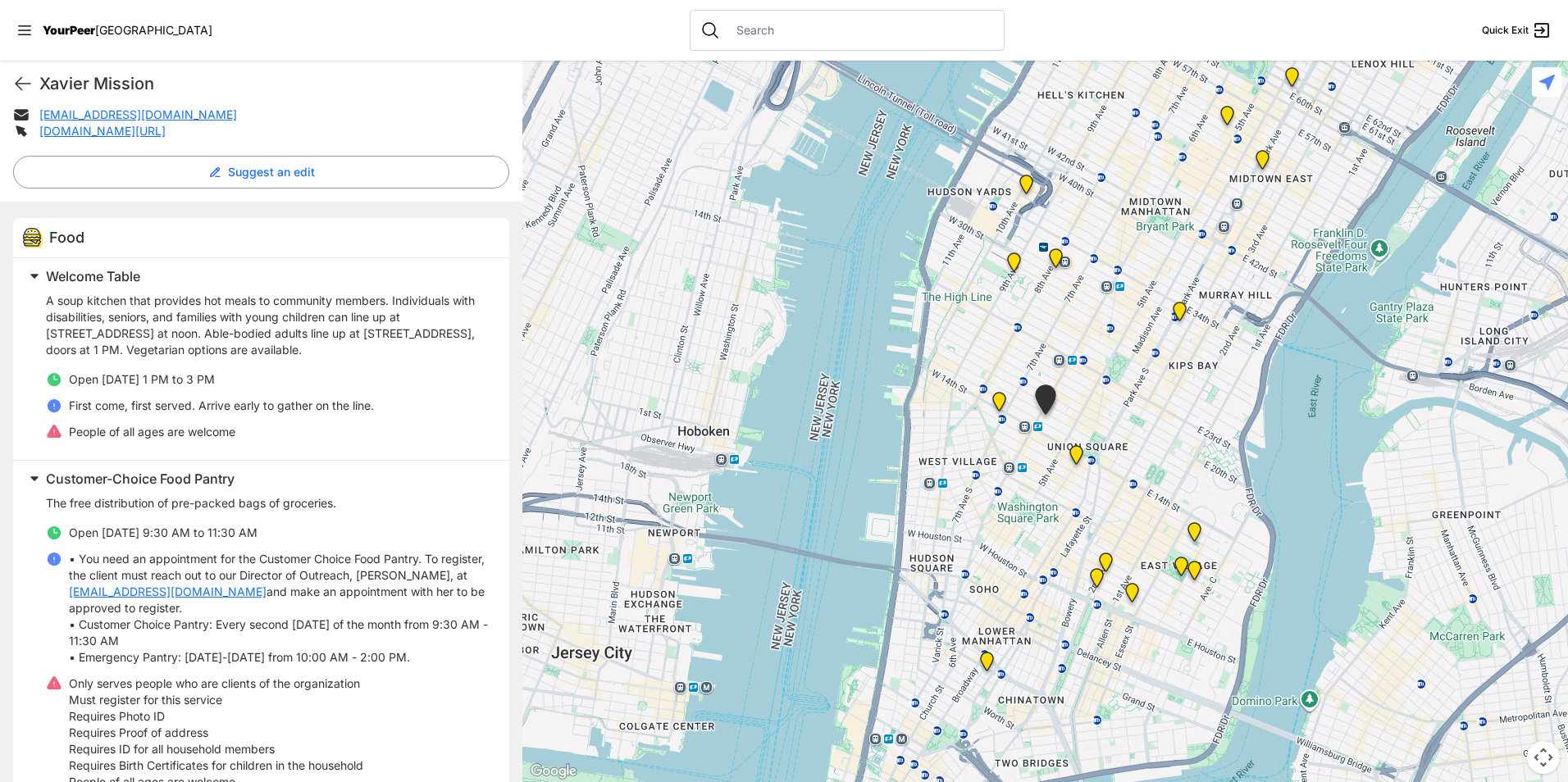
click at [997, 405] on img "Church of the Village" at bounding box center [999, 405] width 34 height 39
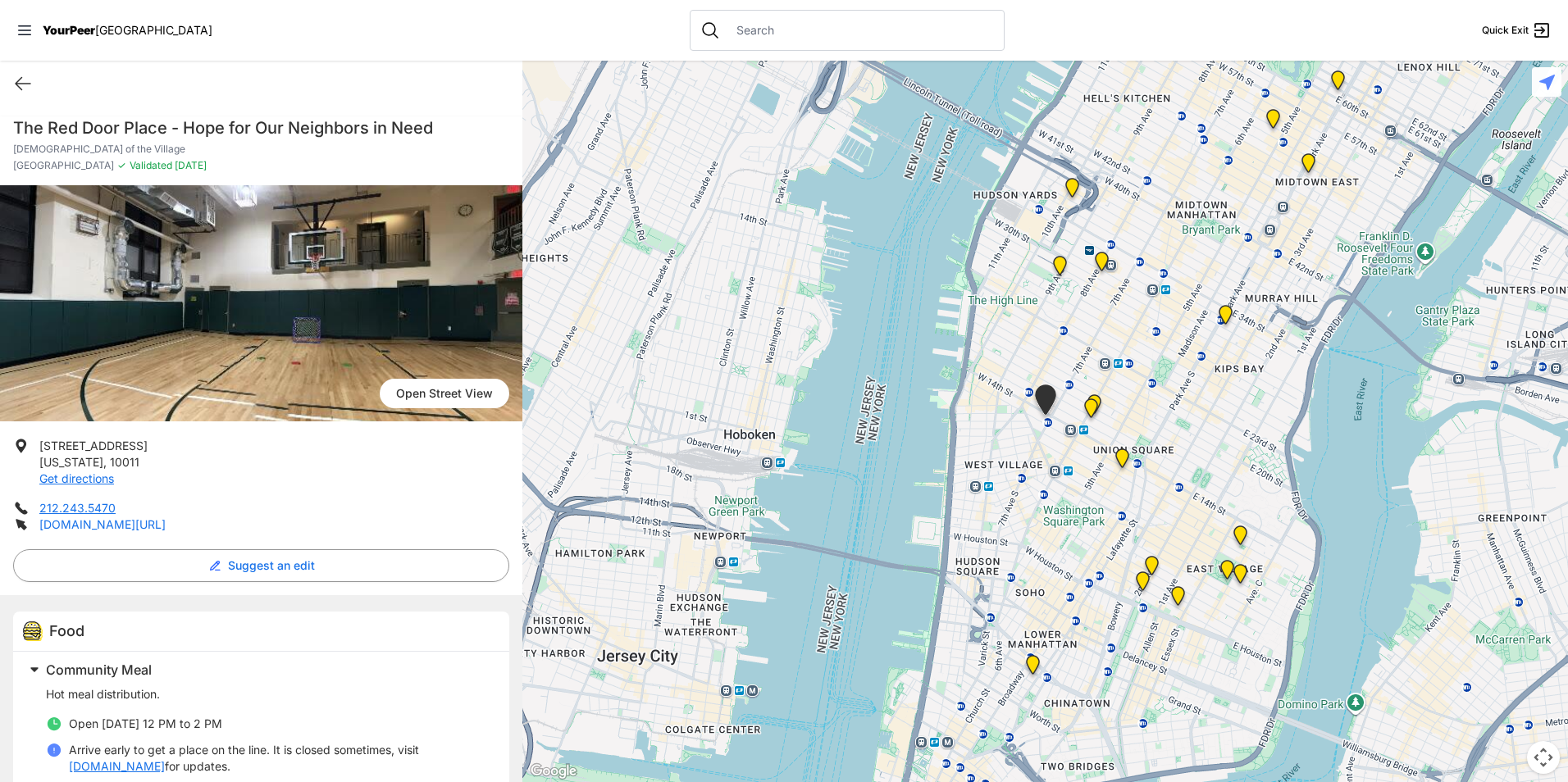
click at [179, 514] on li "212.243.5470" at bounding box center [261, 509] width 496 height 17
click at [166, 523] on link "[DOMAIN_NAME][URL]" at bounding box center [102, 524] width 126 height 14
